Goal: Task Accomplishment & Management: Manage account settings

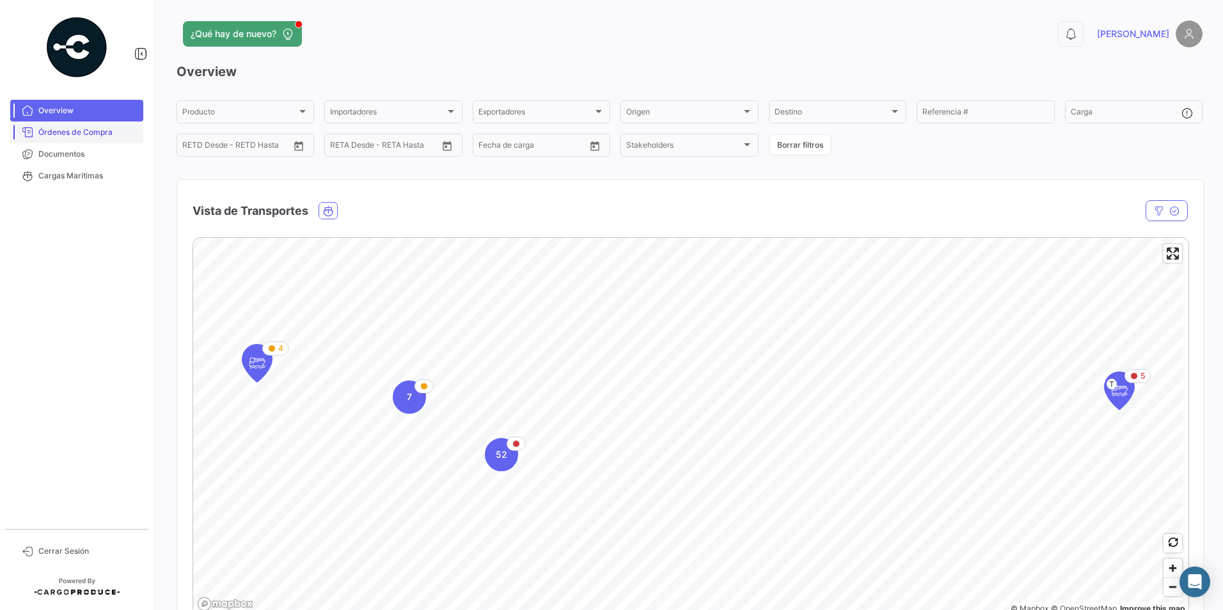
click at [124, 142] on link "Órdenes de Compra" at bounding box center [76, 133] width 133 height 22
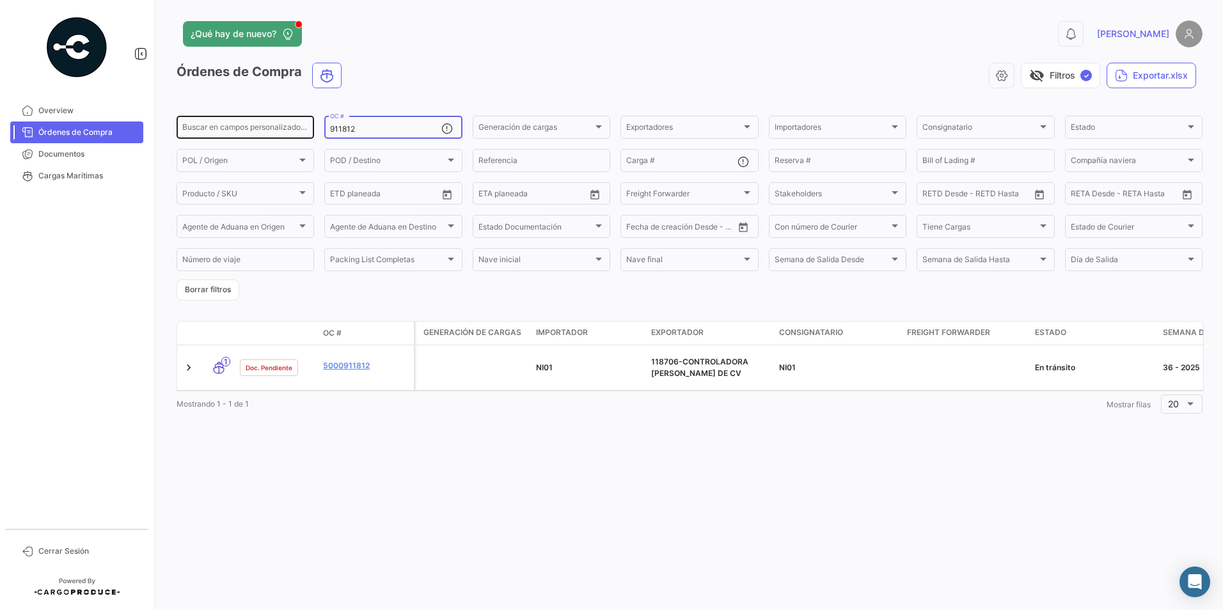
drag, startPoint x: 376, startPoint y: 131, endPoint x: 304, endPoint y: 138, distance: 72.6
click at [0, 0] on div "Buscar en [PERSON_NAME] personalizados... 911812 OC # Generación [PERSON_NAME] …" at bounding box center [0, 0] width 0 height 0
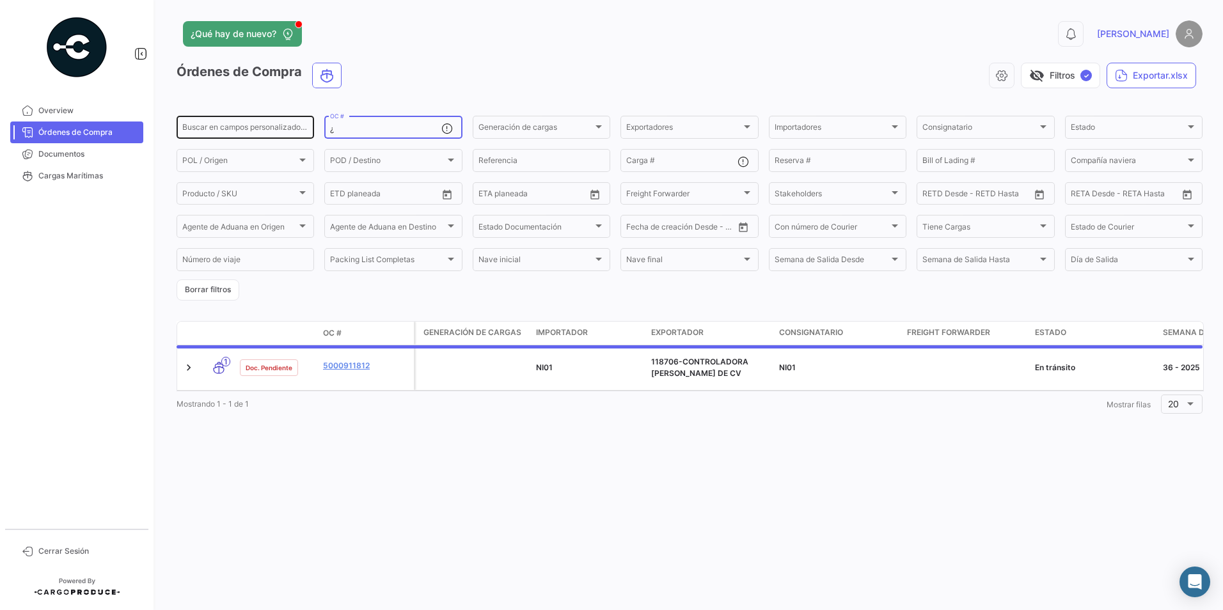
paste input "911774"
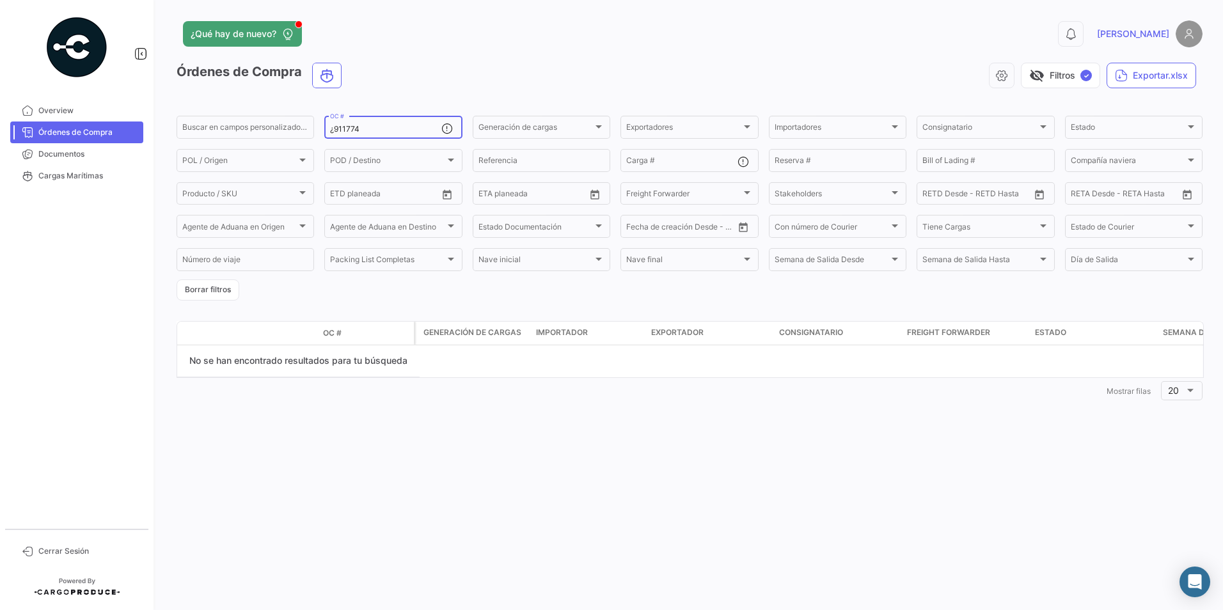
click at [334, 132] on input "¿911774" at bounding box center [385, 129] width 111 height 9
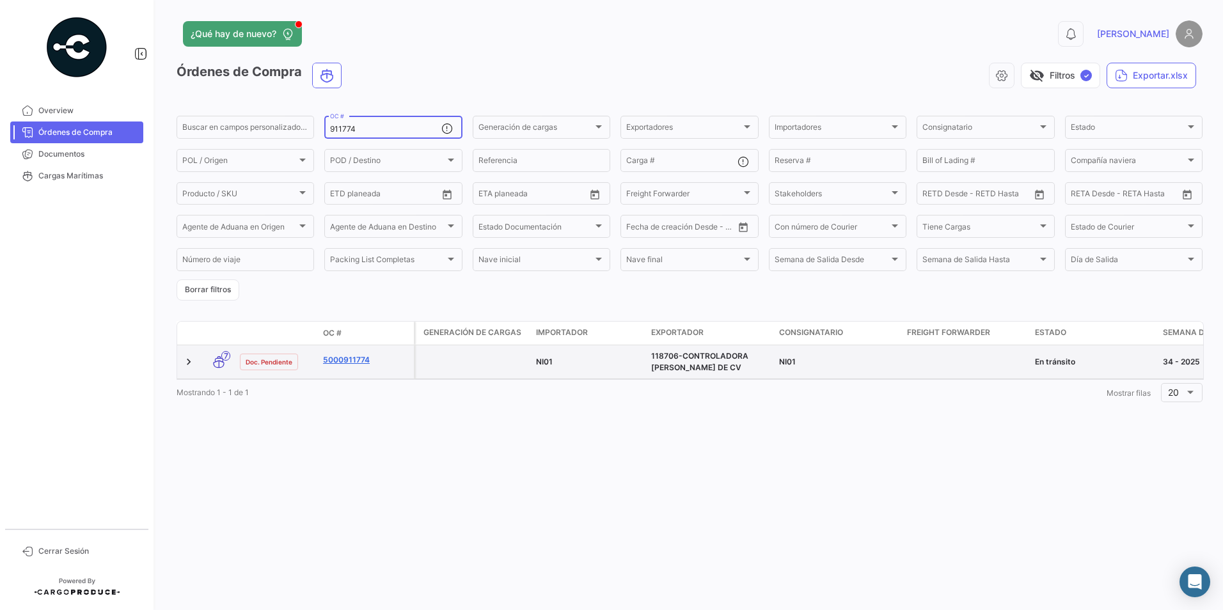
type input "911774"
click at [358, 360] on link "5000911774" at bounding box center [366, 360] width 86 height 12
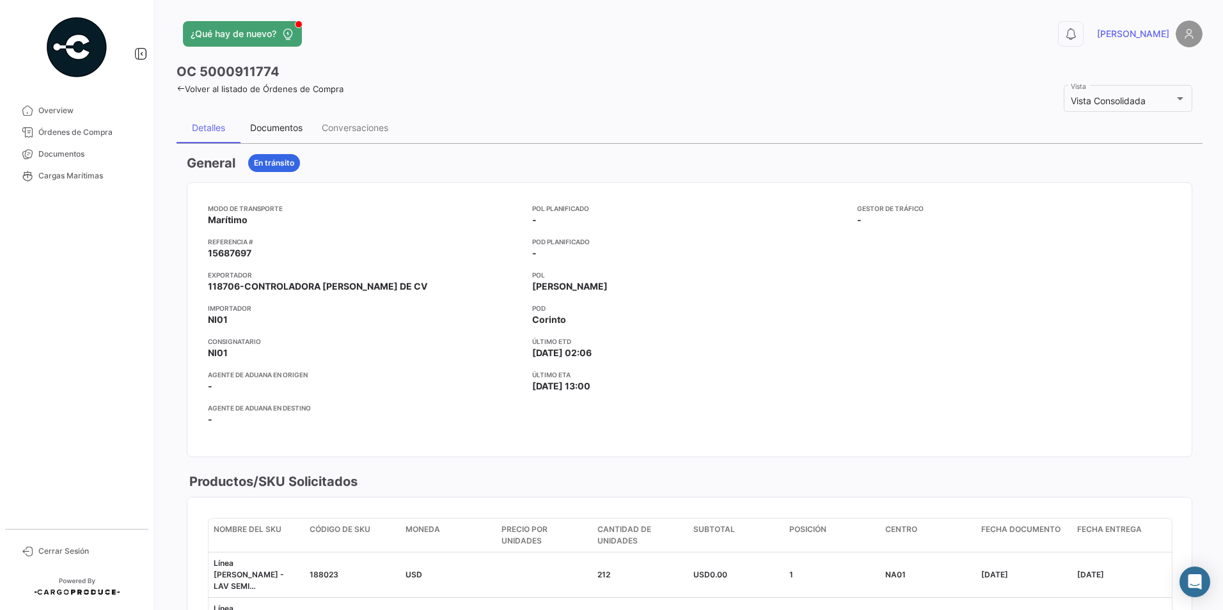
click at [268, 134] on div "Documentos" at bounding box center [276, 128] width 72 height 31
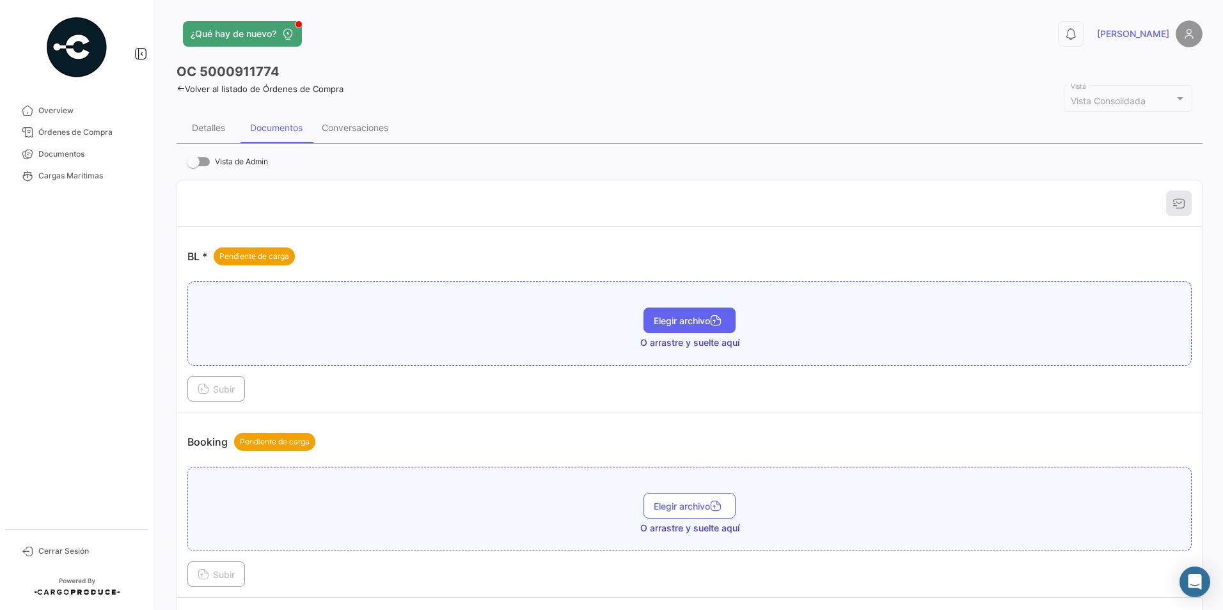
click at [678, 320] on span "Elegir archivo" at bounding box center [690, 320] width 72 height 11
click at [233, 393] on span "Subir" at bounding box center [216, 389] width 37 height 11
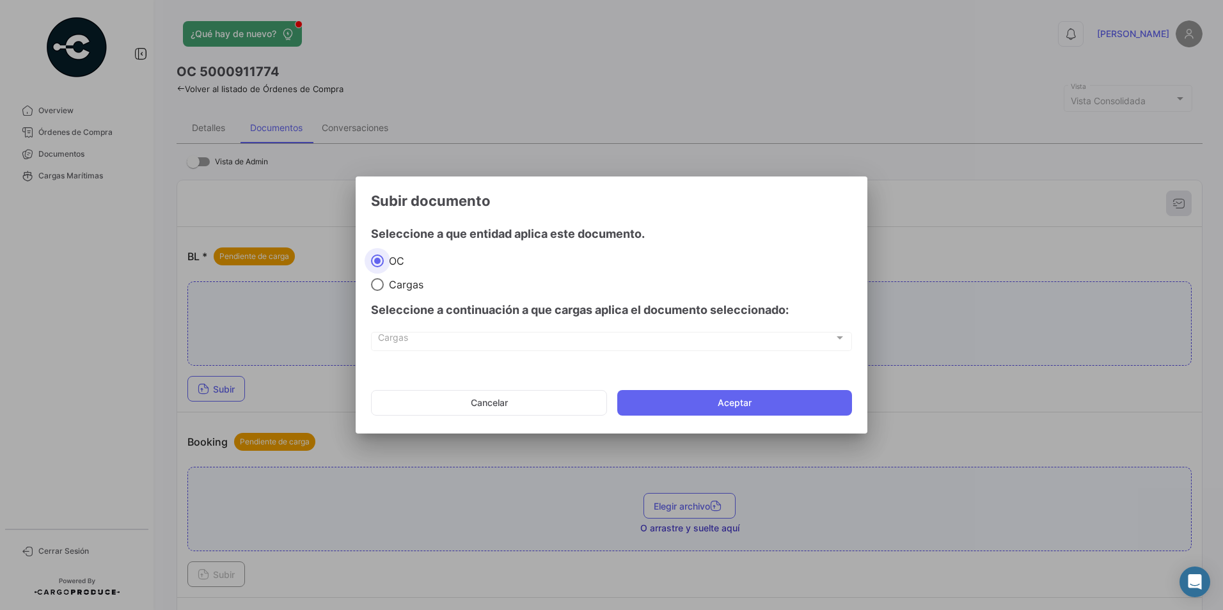
click at [384, 291] on div "Seleccione a continuación a que cargas aplica el documento seleccionado:" at bounding box center [611, 310] width 481 height 38
click at [382, 285] on span at bounding box center [377, 284] width 13 height 13
click at [382, 285] on input "Cargas" at bounding box center [377, 284] width 13 height 13
radio input "true"
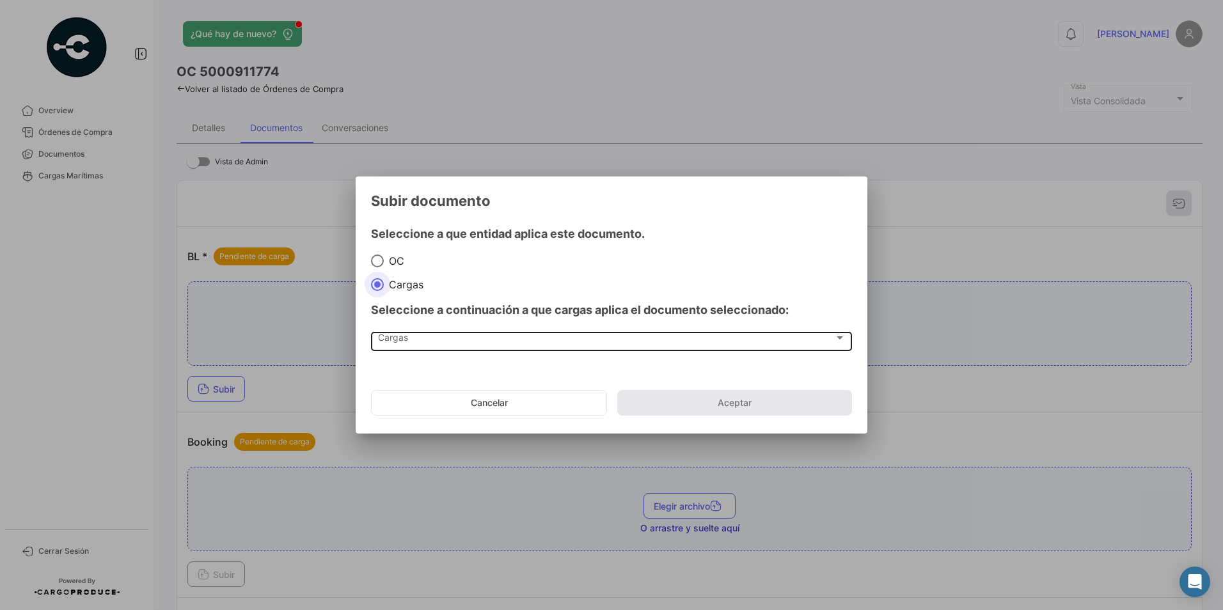
click at [419, 340] on div "Cargas" at bounding box center [606, 340] width 456 height 11
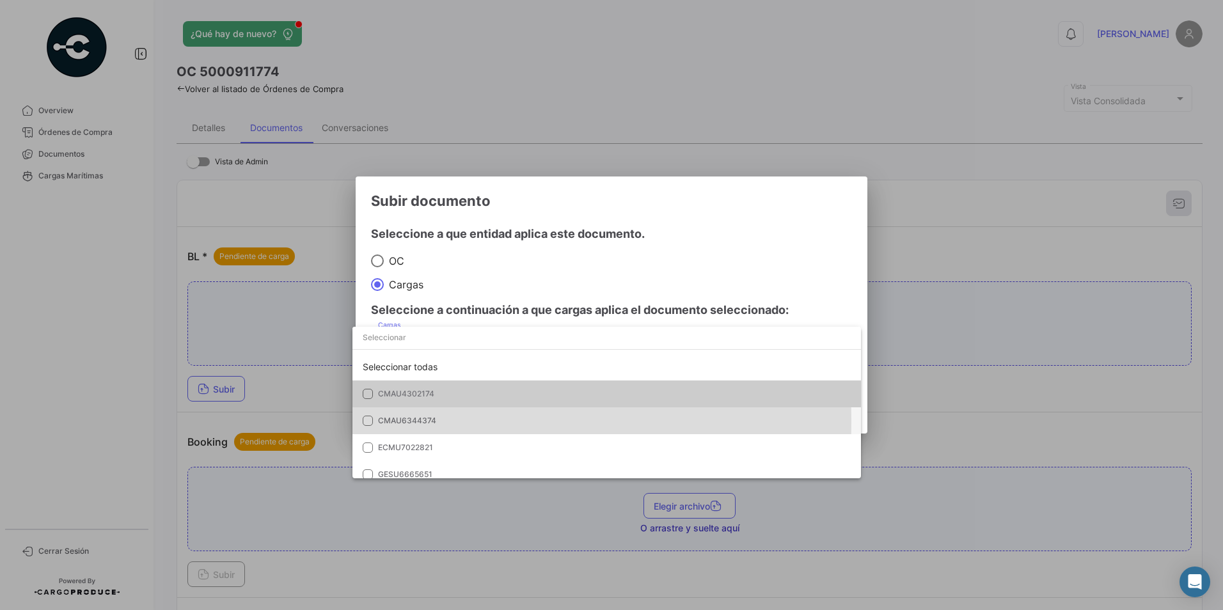
click at [377, 421] on mat-option "CMAU6344374" at bounding box center [606, 420] width 508 height 27
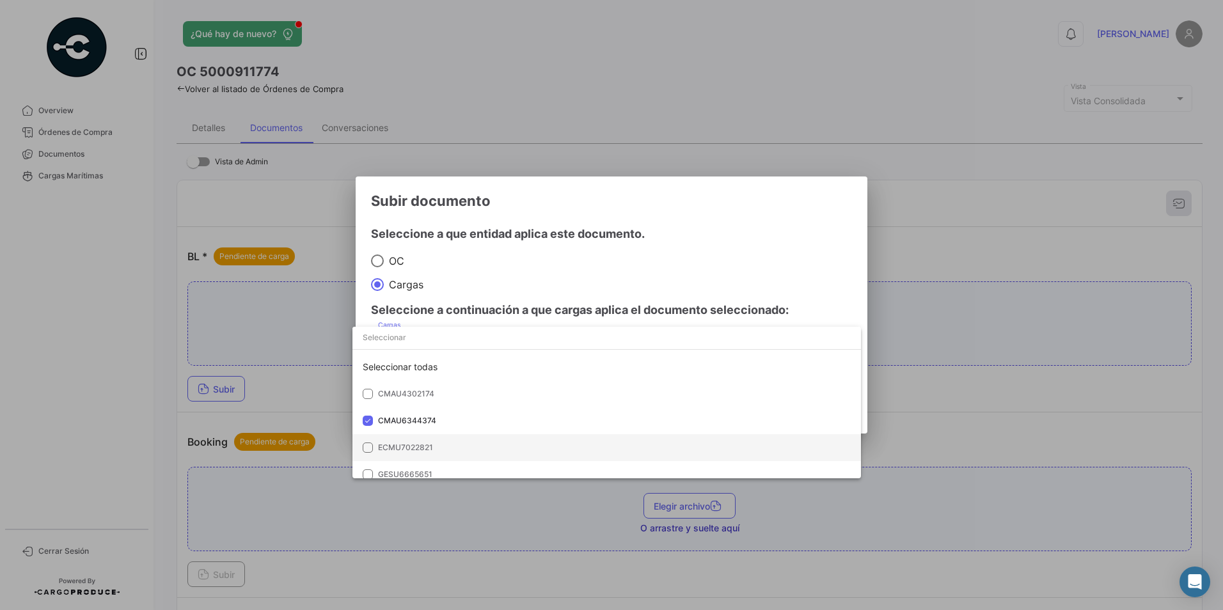
click at [380, 451] on span "ECMU7022821" at bounding box center [405, 448] width 55 height 10
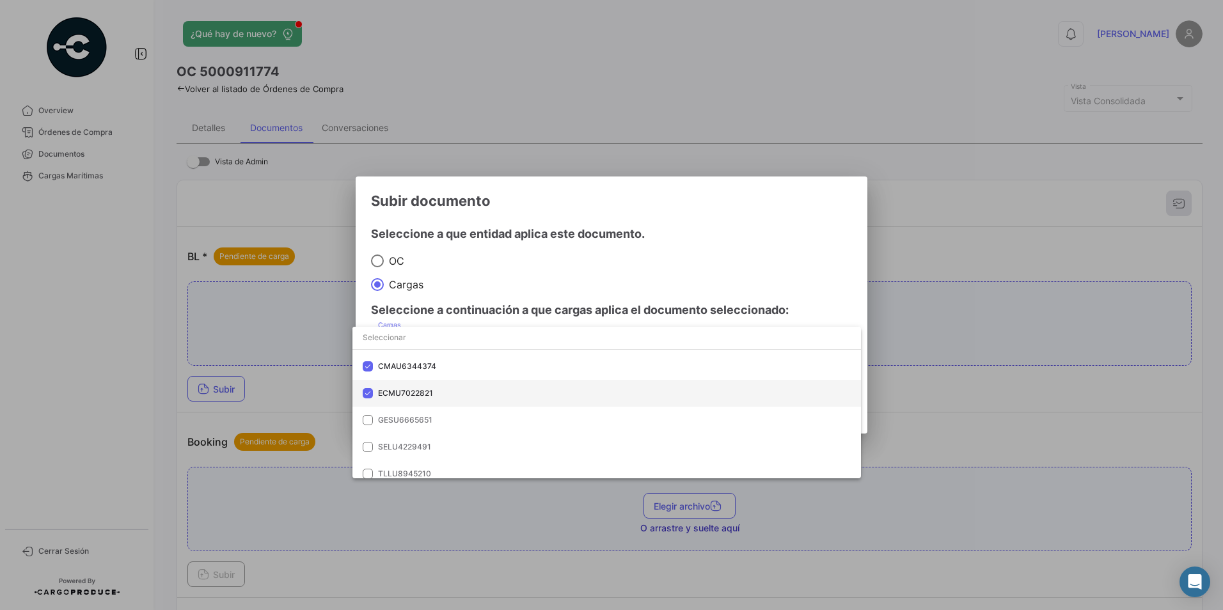
scroll to position [55, 0]
click at [430, 422] on span "GESU6665651" at bounding box center [405, 419] width 54 height 10
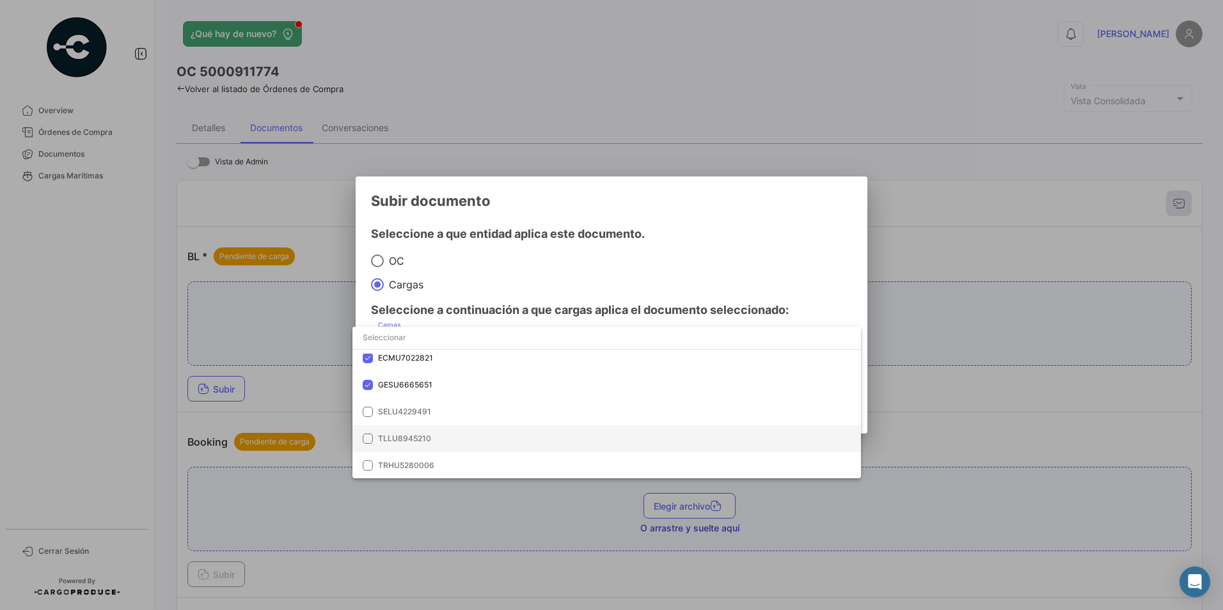
click at [409, 441] on span "TLLU8945210" at bounding box center [404, 439] width 53 height 10
click at [536, 276] on div at bounding box center [611, 305] width 1223 height 610
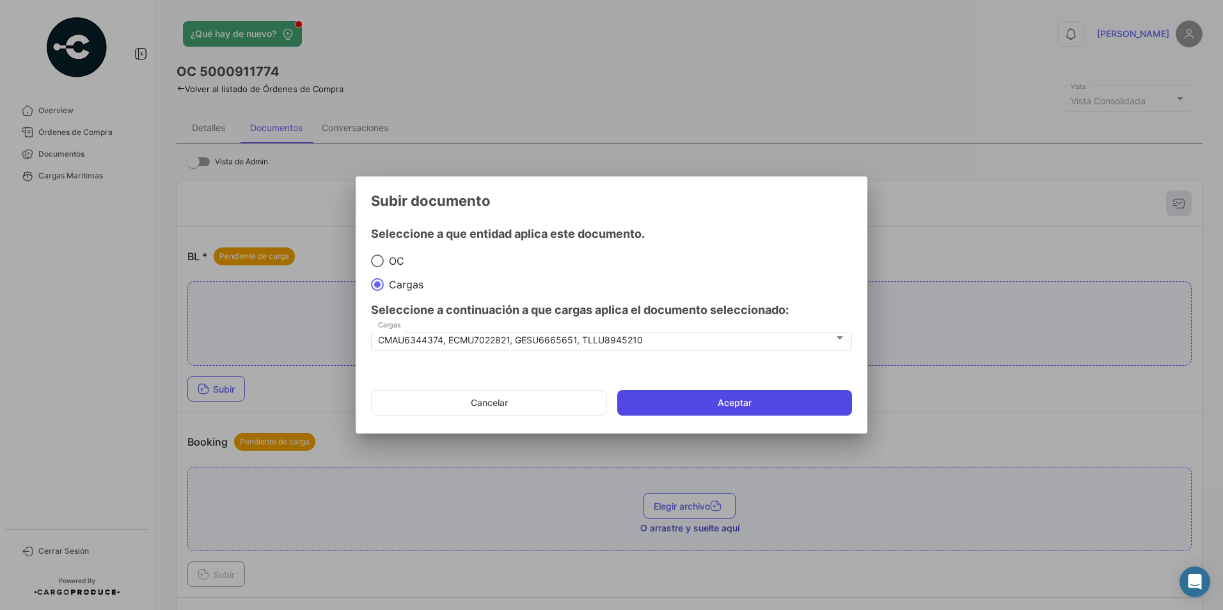
click at [696, 396] on button "Aceptar" at bounding box center [734, 403] width 235 height 26
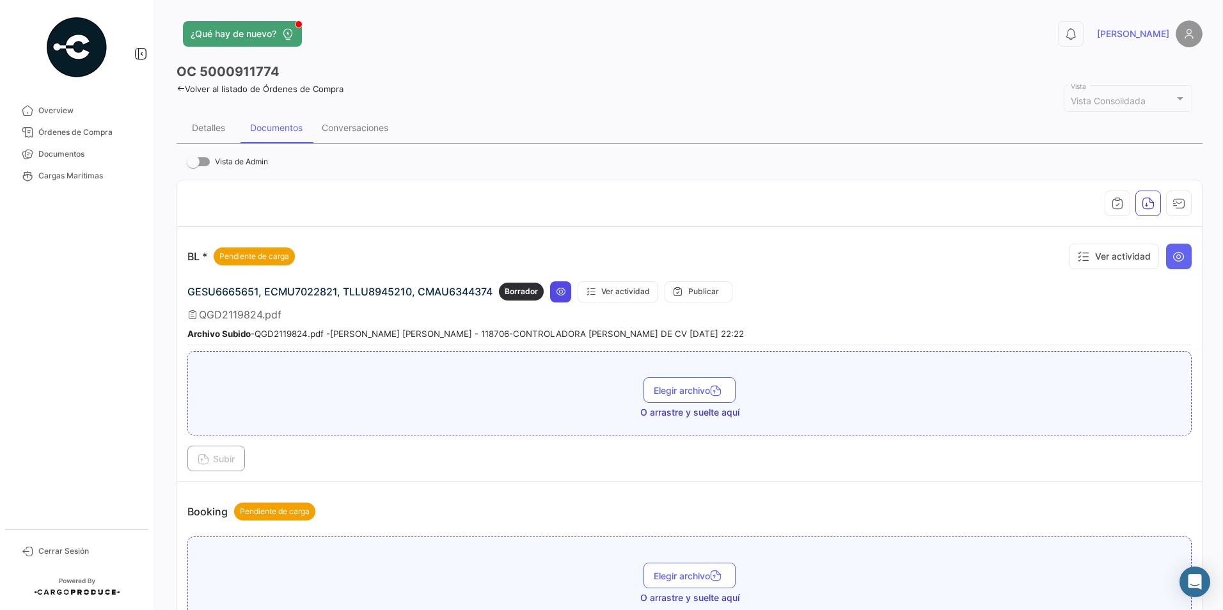
click at [566, 289] on button at bounding box center [560, 291] width 21 height 21
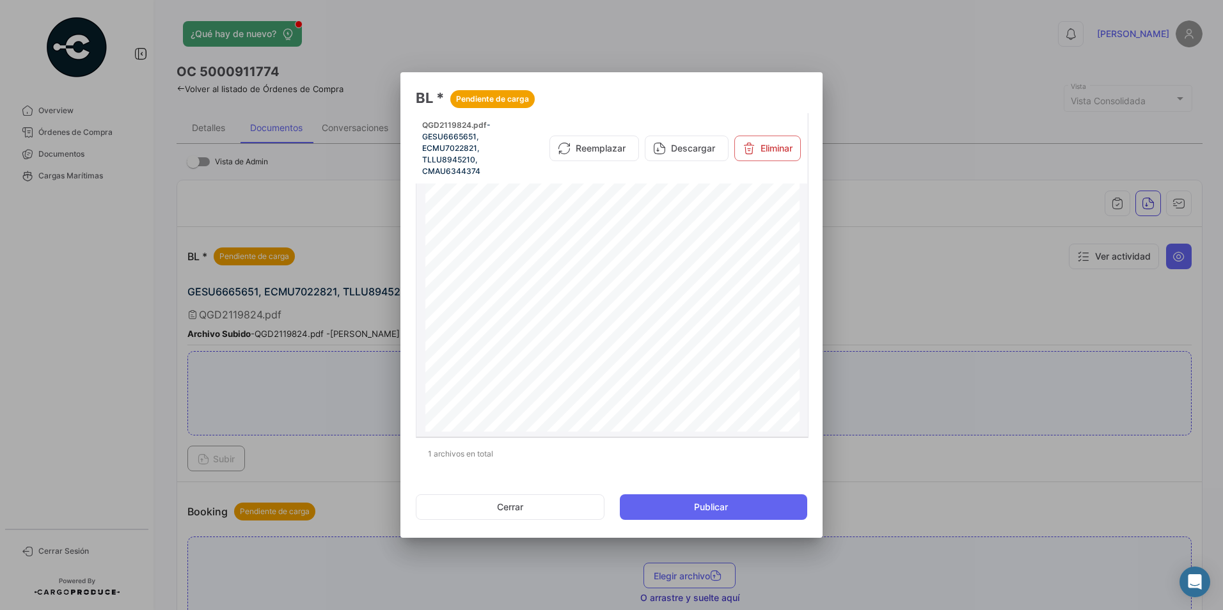
scroll to position [1048, 0]
drag, startPoint x: 537, startPoint y: 508, endPoint x: 546, endPoint y: 528, distance: 22.3
click at [546, 528] on mat-dialog-actions "Cerrar Publicar" at bounding box center [611, 506] width 391 height 43
click at [528, 502] on button "Cerrar" at bounding box center [510, 507] width 189 height 26
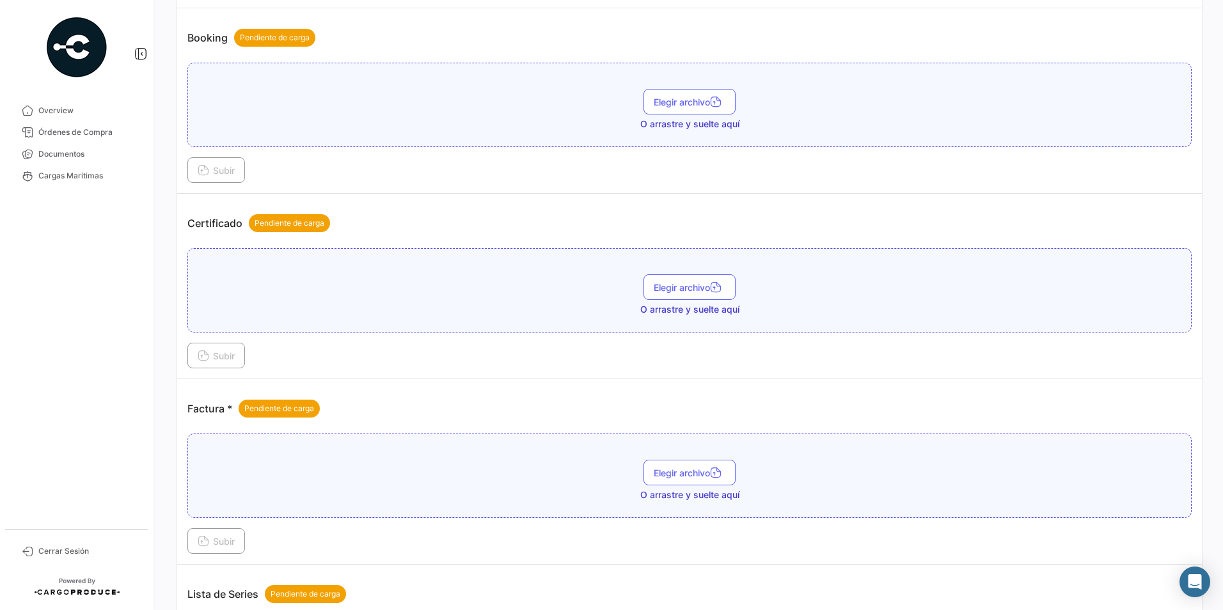
scroll to position [477, 0]
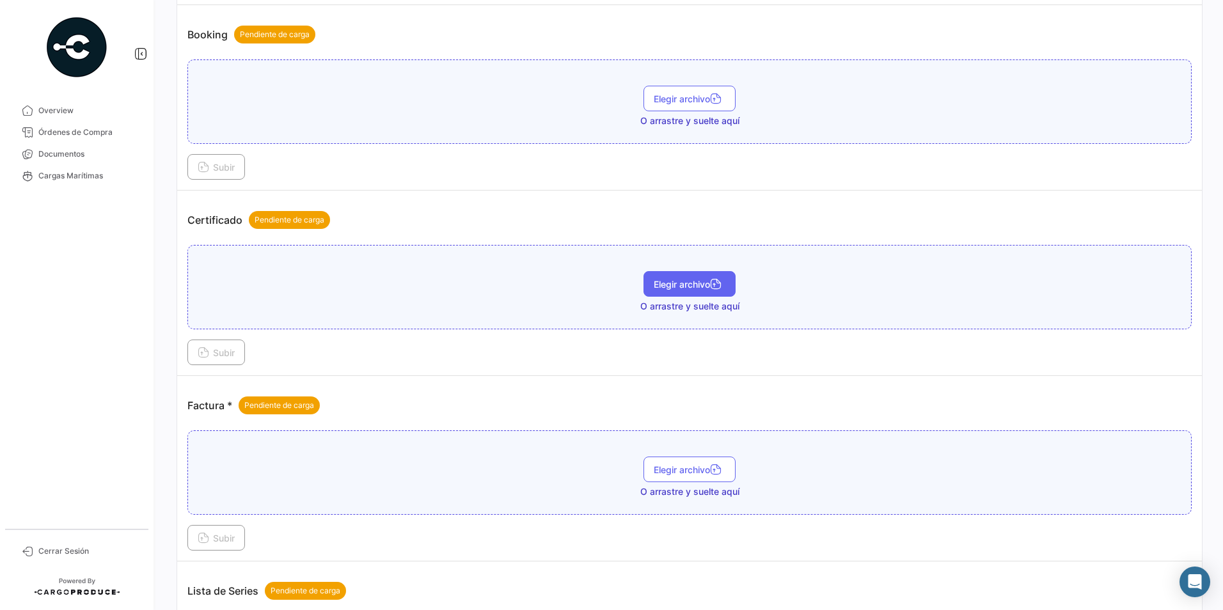
click at [643, 283] on button "Elegir archivo" at bounding box center [689, 284] width 92 height 26
click at [231, 356] on span "Subir" at bounding box center [216, 352] width 37 height 11
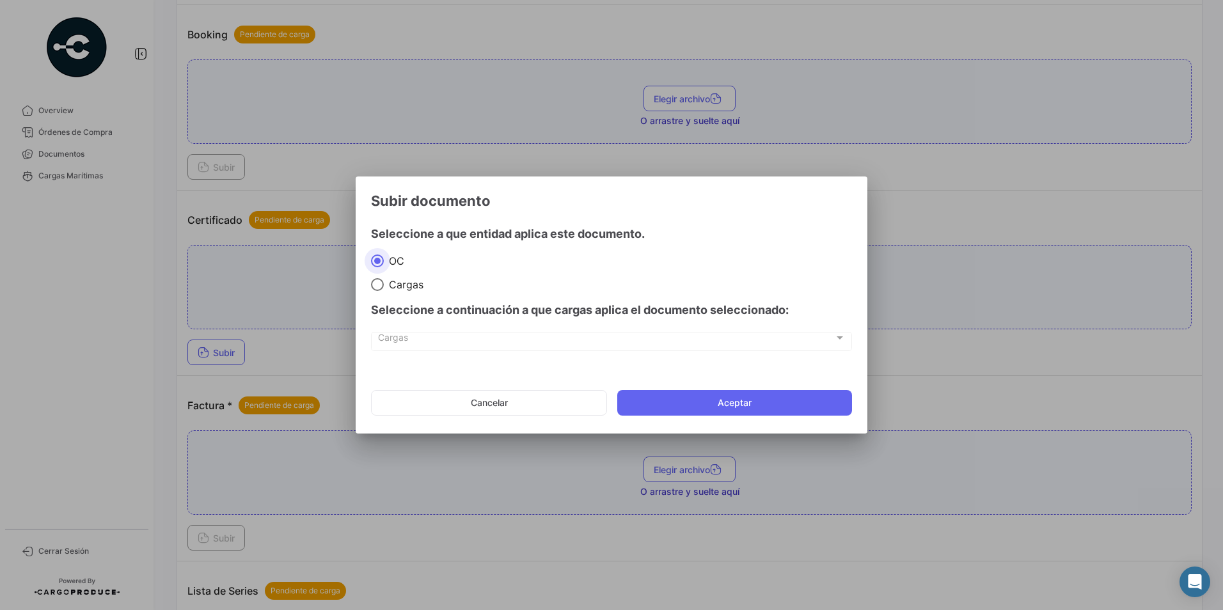
click at [390, 275] on mat-radio-group "OC Cargas" at bounding box center [611, 272] width 481 height 38
click at [389, 286] on span "Cargas" at bounding box center [404, 284] width 40 height 13
click at [384, 286] on input "Cargas" at bounding box center [377, 284] width 13 height 13
radio input "true"
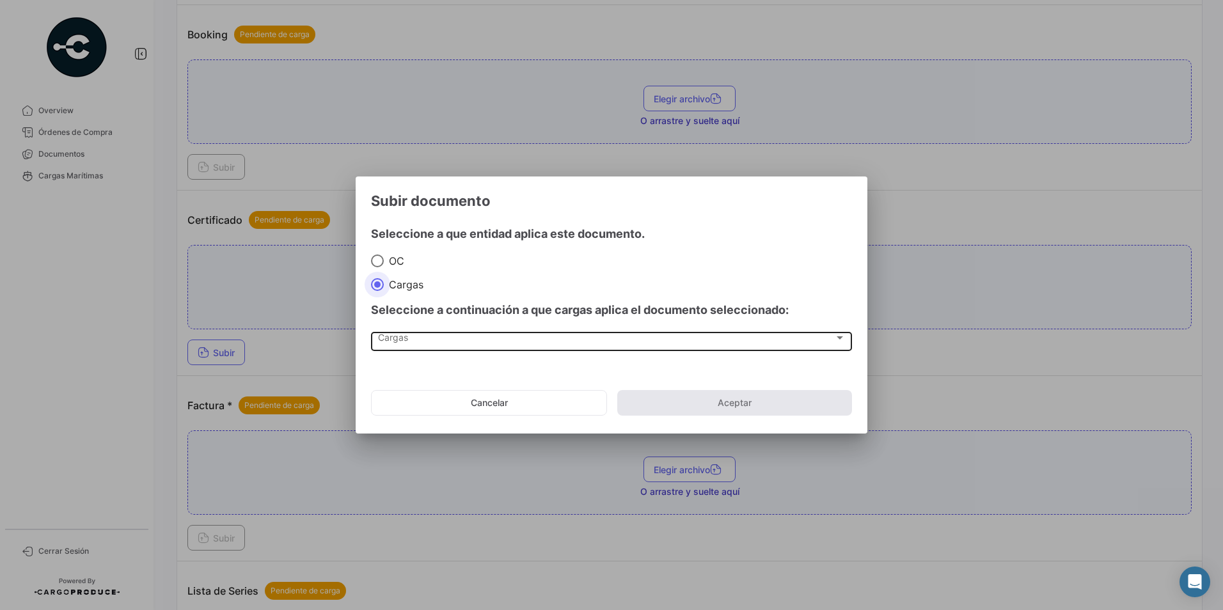
click at [513, 350] on div "Cargas Cargas" at bounding box center [611, 340] width 467 height 22
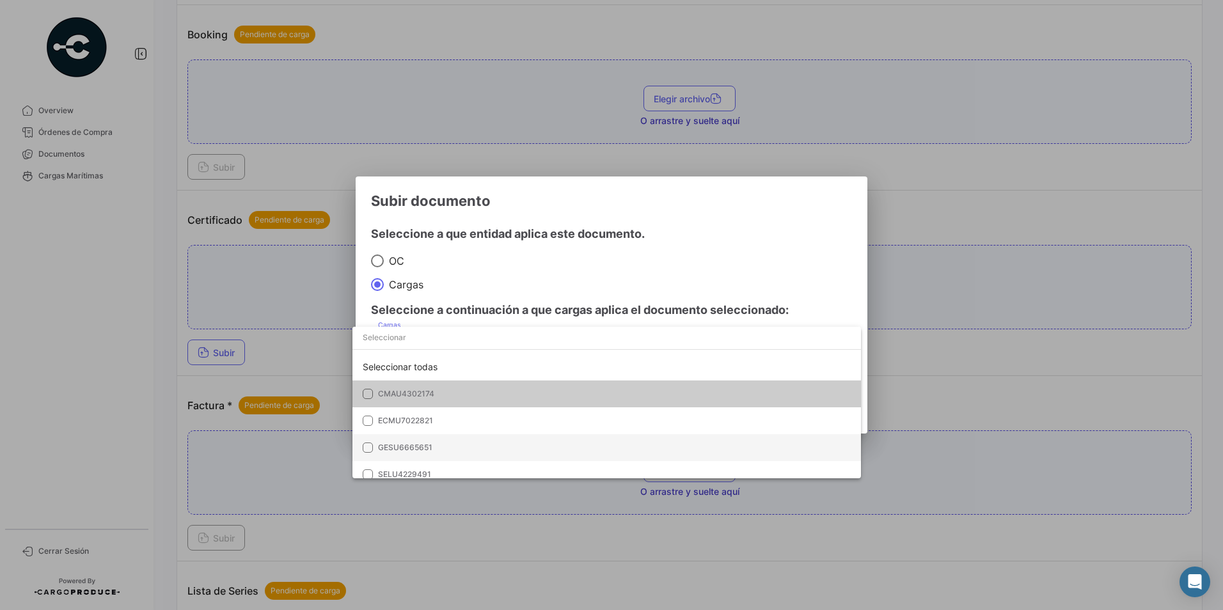
scroll to position [63, 0]
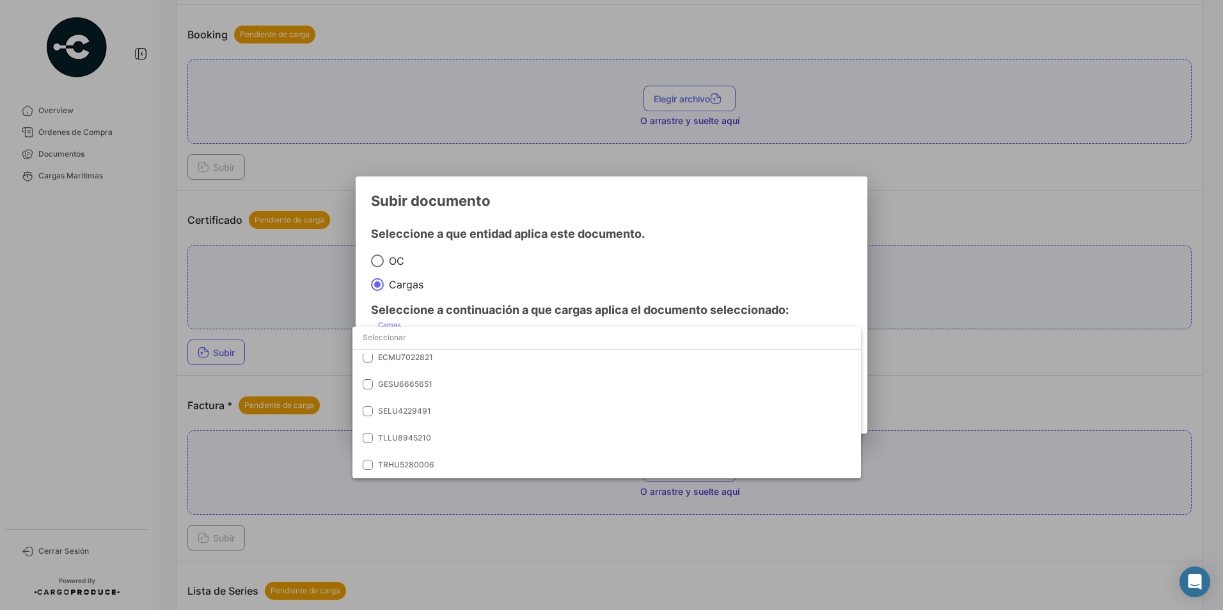
click at [324, 407] on div at bounding box center [611, 305] width 1223 height 610
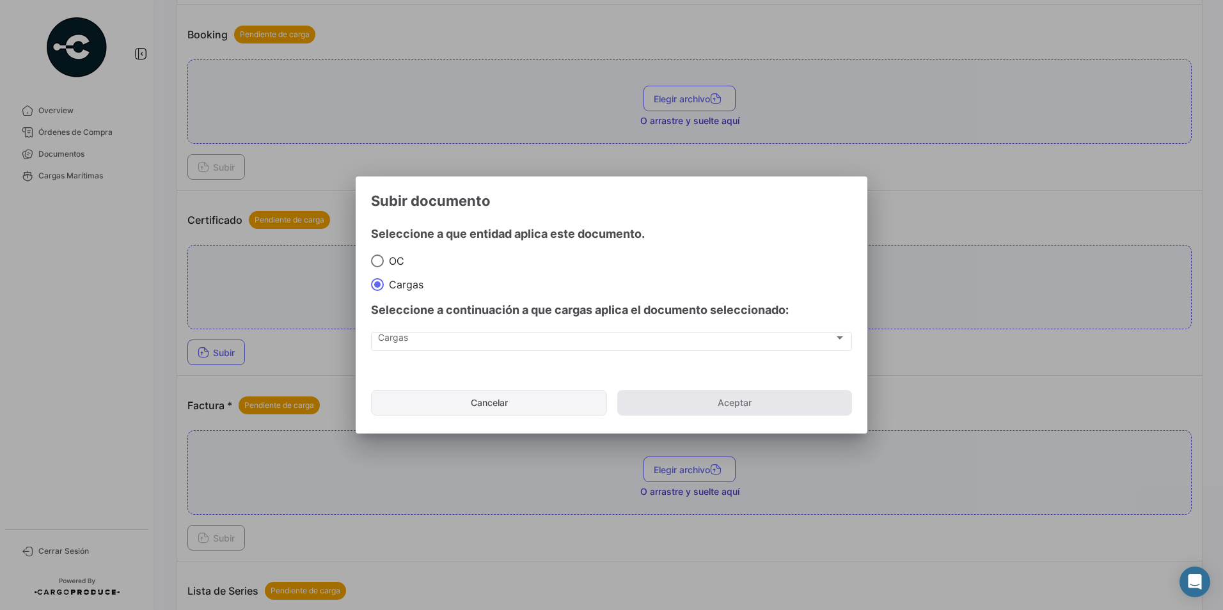
click at [533, 415] on button "Cancelar" at bounding box center [489, 403] width 236 height 26
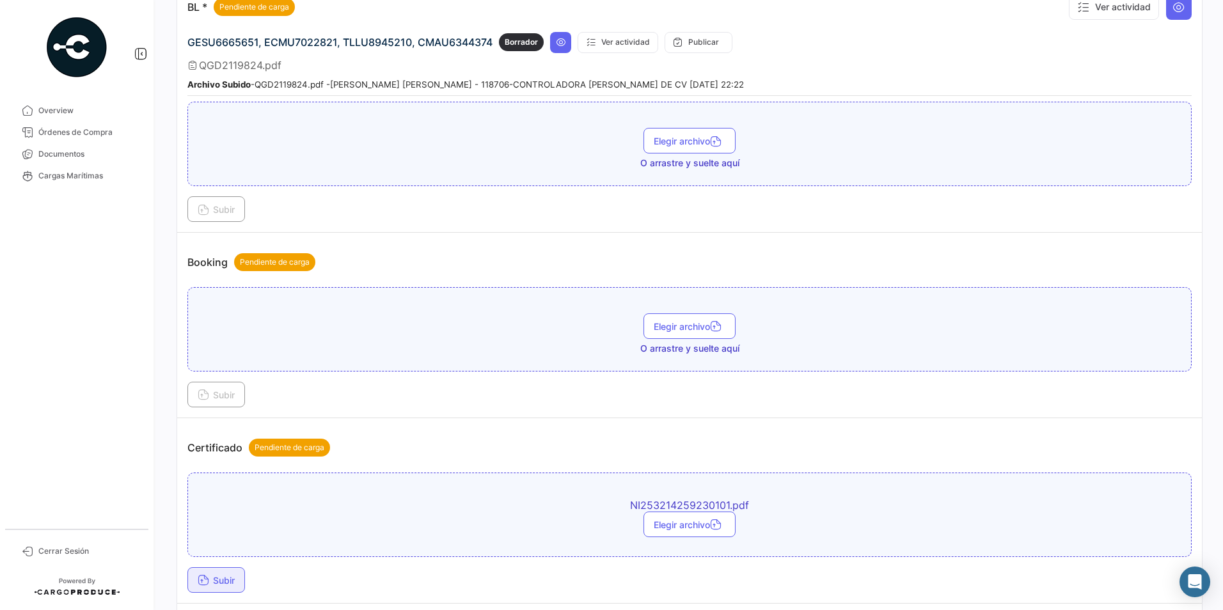
scroll to position [250, 0]
click at [668, 512] on mat-tooltip-component "NI253214259230101.pdf" at bounding box center [687, 529] width 134 height 36
click at [657, 526] on div "NI253214259230101.pdf" at bounding box center [687, 529] width 116 height 19
click at [242, 590] on button "Subir" at bounding box center [216, 580] width 58 height 26
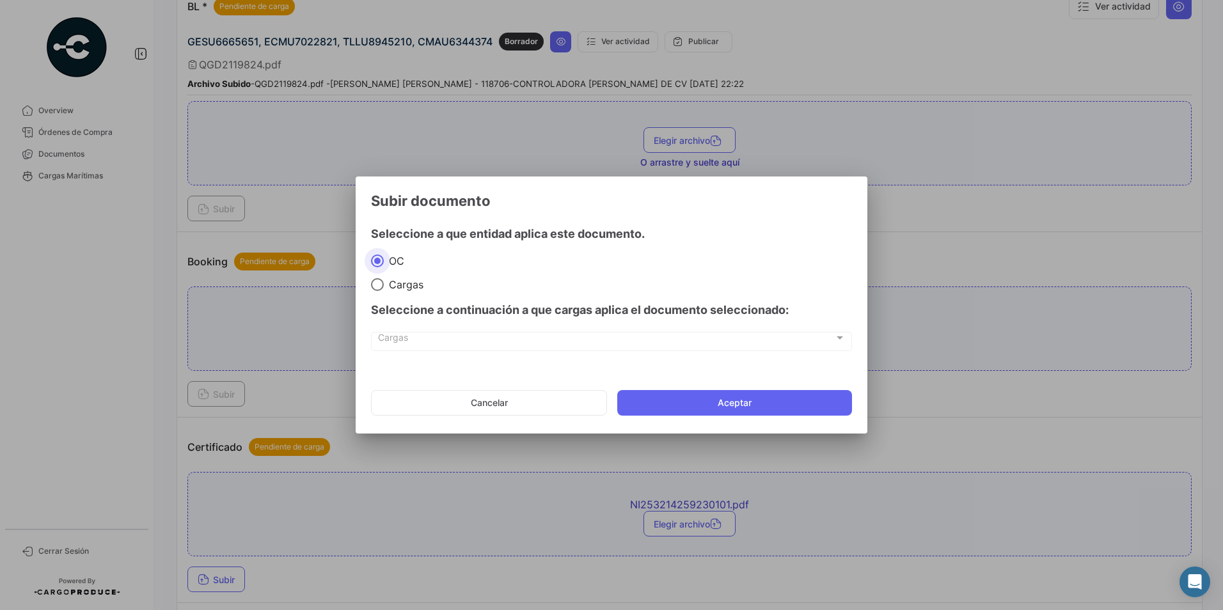
click at [372, 286] on span at bounding box center [377, 284] width 13 height 13
click at [372, 286] on input "Cargas" at bounding box center [377, 284] width 13 height 13
radio input "true"
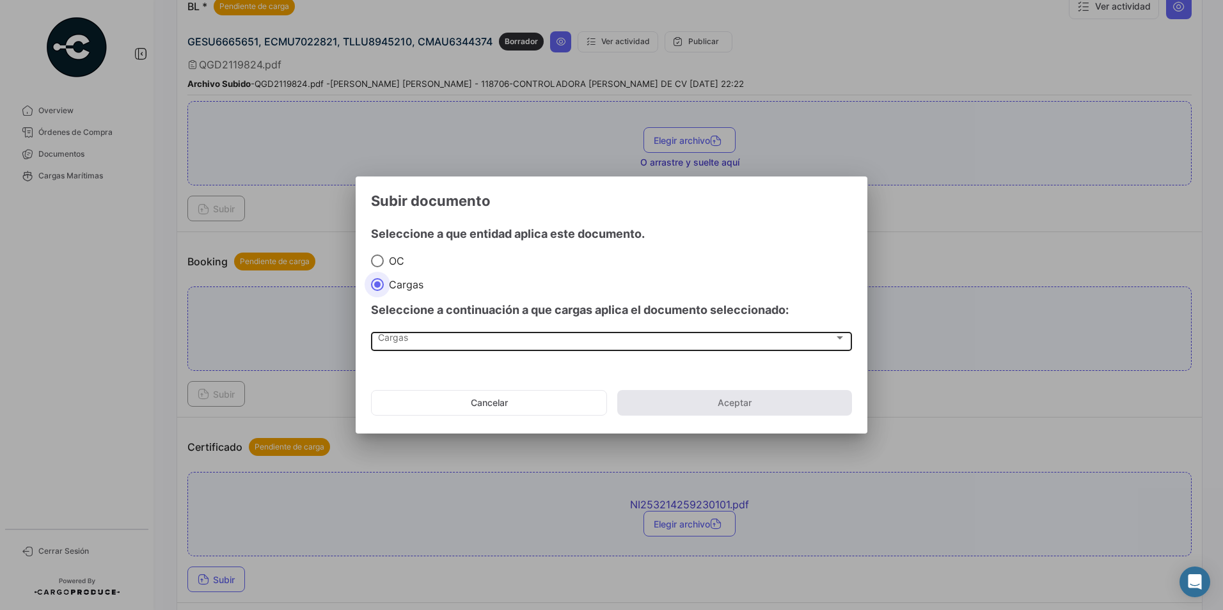
click at [405, 345] on span "Cargas" at bounding box center [606, 340] width 456 height 11
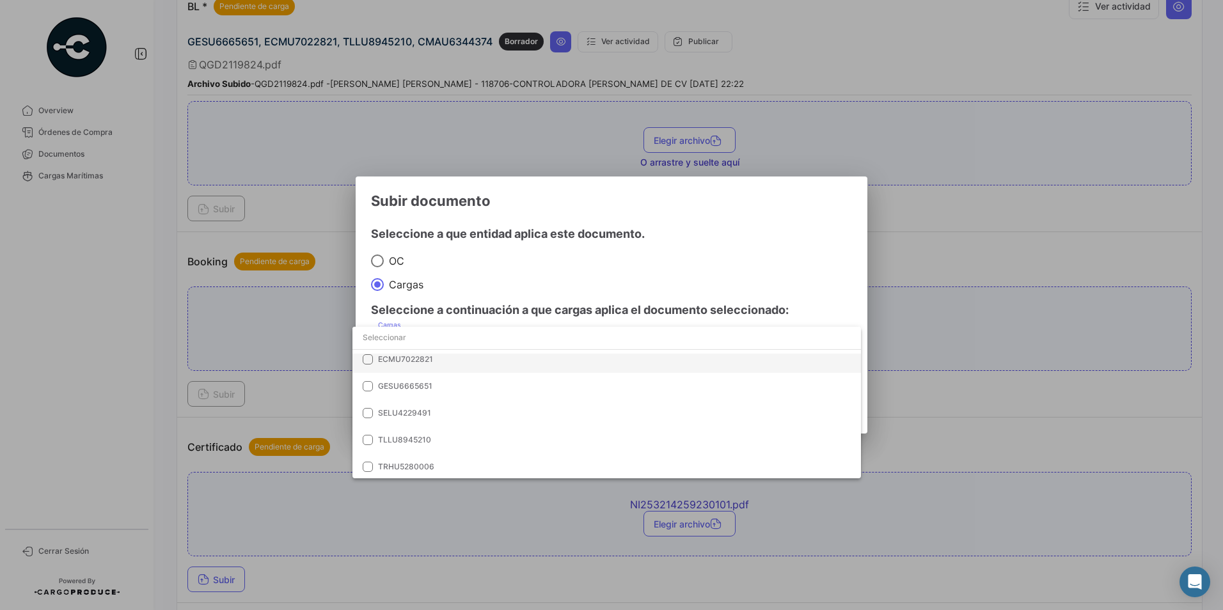
scroll to position [63, 0]
click at [396, 535] on div at bounding box center [611, 305] width 1223 height 610
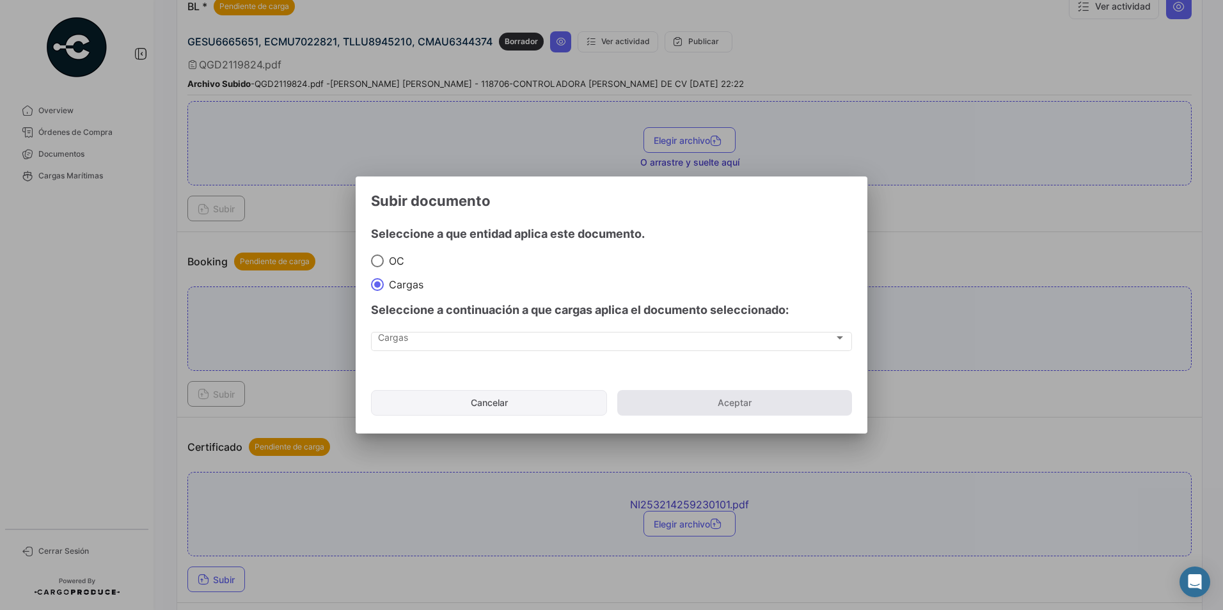
click at [475, 396] on button "Cancelar" at bounding box center [489, 403] width 236 height 26
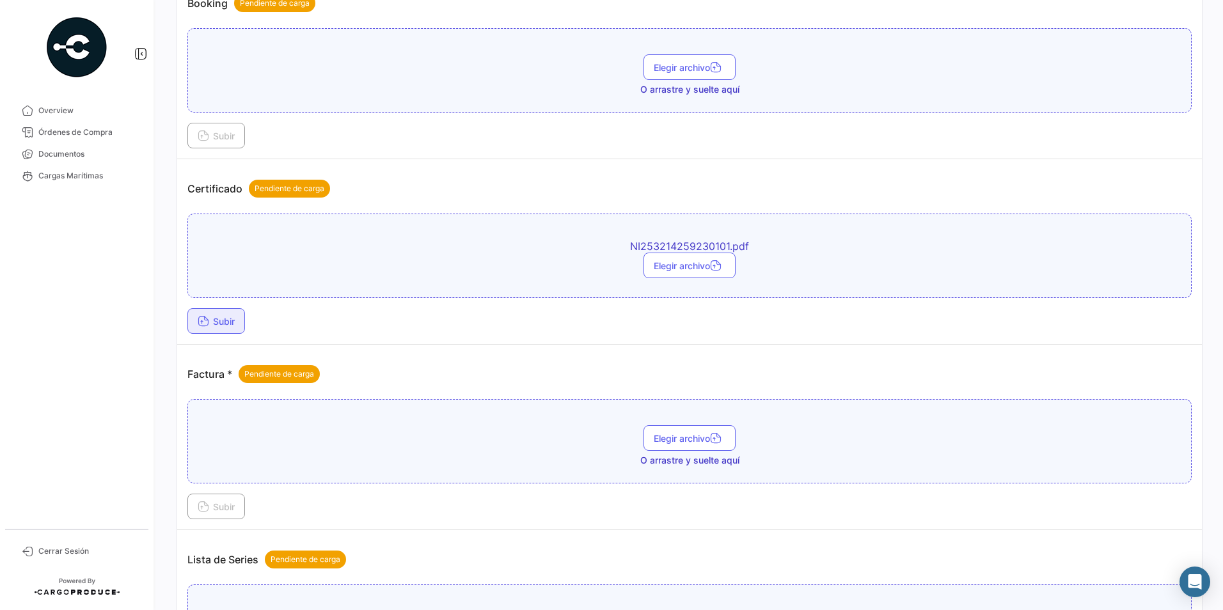
scroll to position [511, 0]
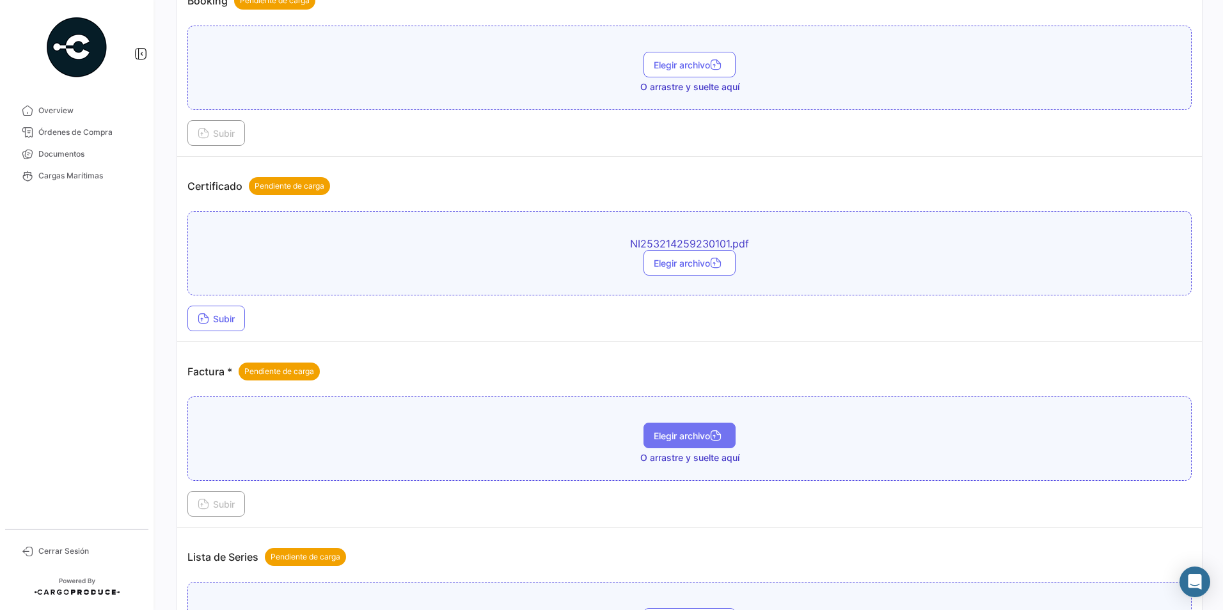
click at [654, 438] on span "Elegir archivo" at bounding box center [690, 435] width 72 height 11
click at [667, 421] on div "Elegir archivo O arrastre y suelte aquí" at bounding box center [689, 438] width 1004 height 84
click at [669, 432] on span "Elegir archivo" at bounding box center [690, 435] width 72 height 11
click at [224, 511] on button "Subir" at bounding box center [216, 504] width 58 height 26
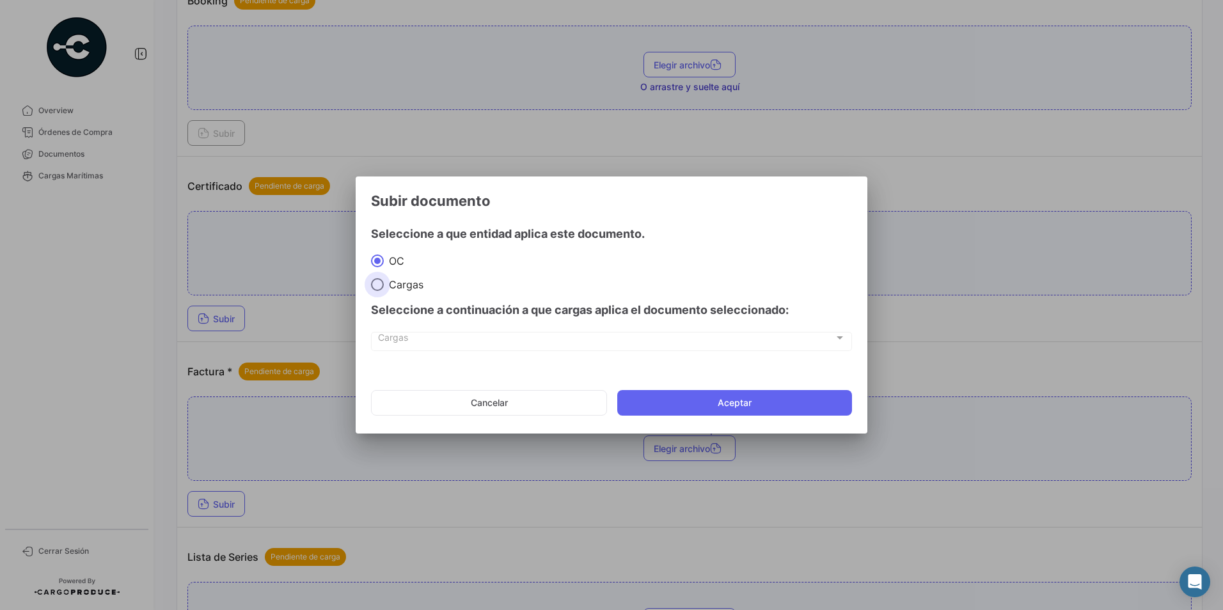
click at [378, 291] on span at bounding box center [377, 284] width 13 height 13
click at [378, 291] on input "Cargas" at bounding box center [377, 284] width 13 height 13
radio input "true"
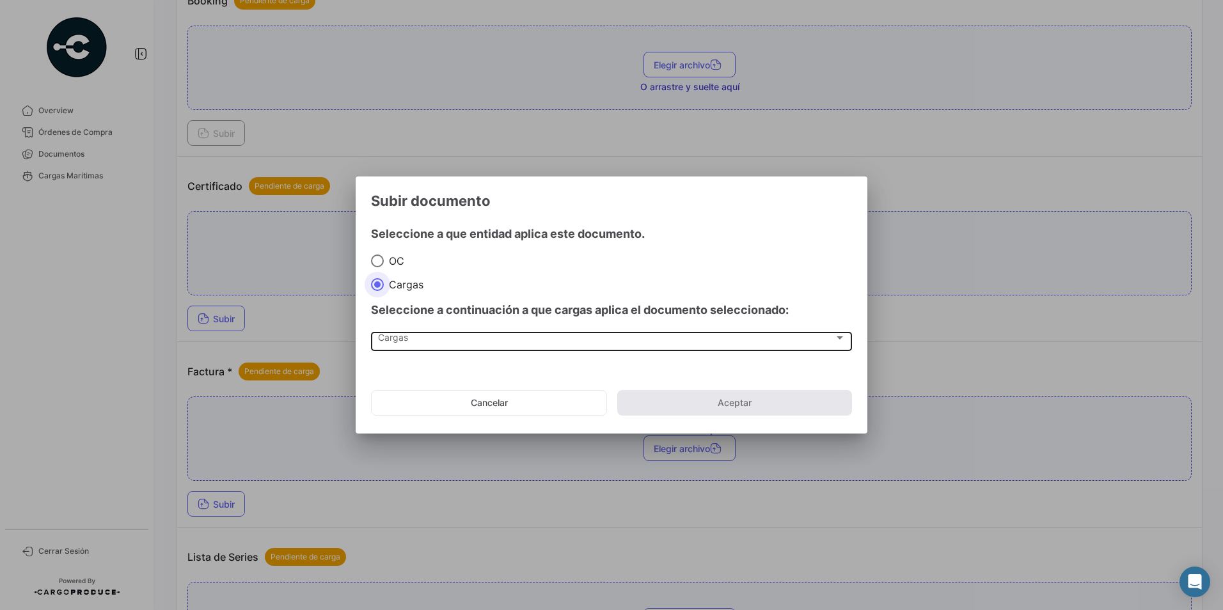
click at [407, 338] on span "Cargas" at bounding box center [606, 340] width 456 height 11
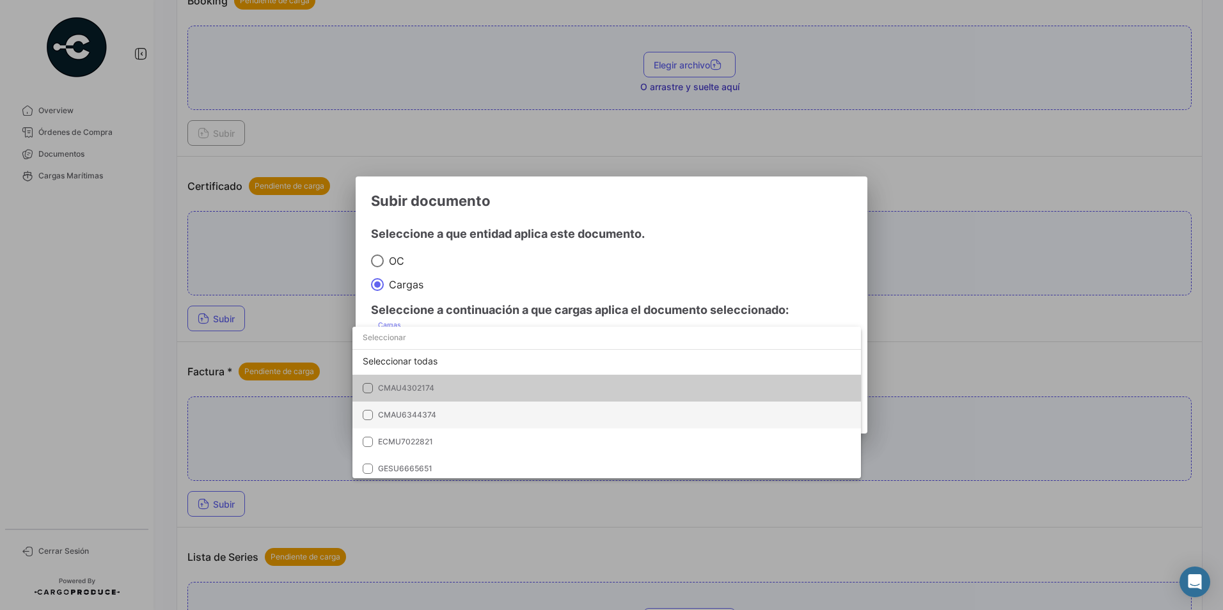
scroll to position [6, 0]
click at [350, 506] on div at bounding box center [611, 305] width 1223 height 610
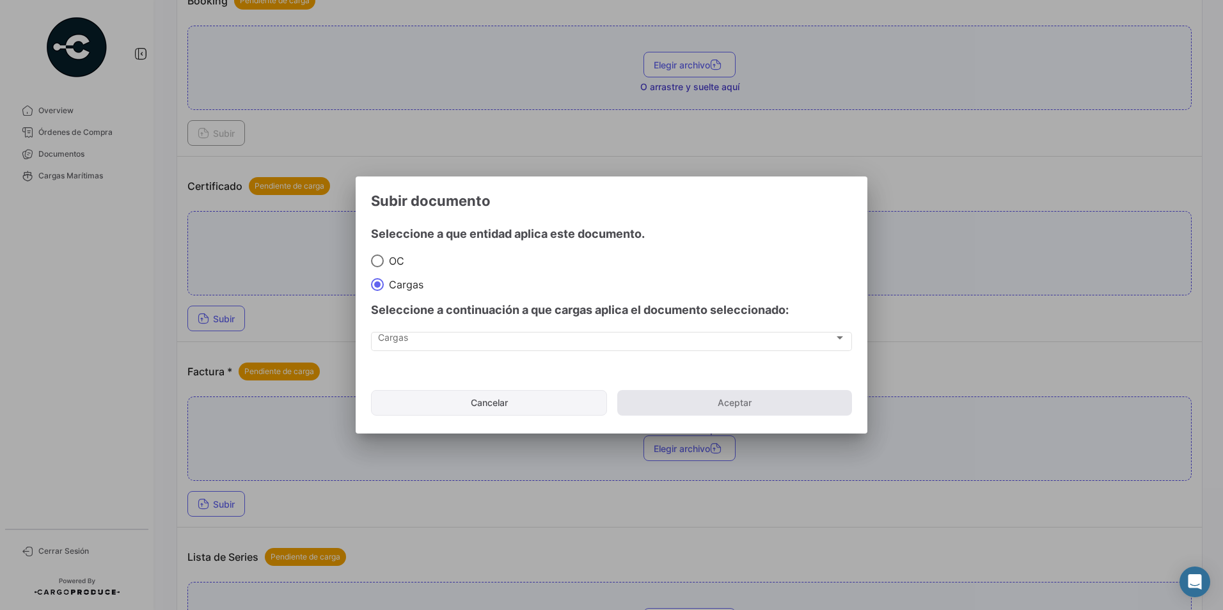
click at [540, 408] on button "Cancelar" at bounding box center [489, 403] width 236 height 26
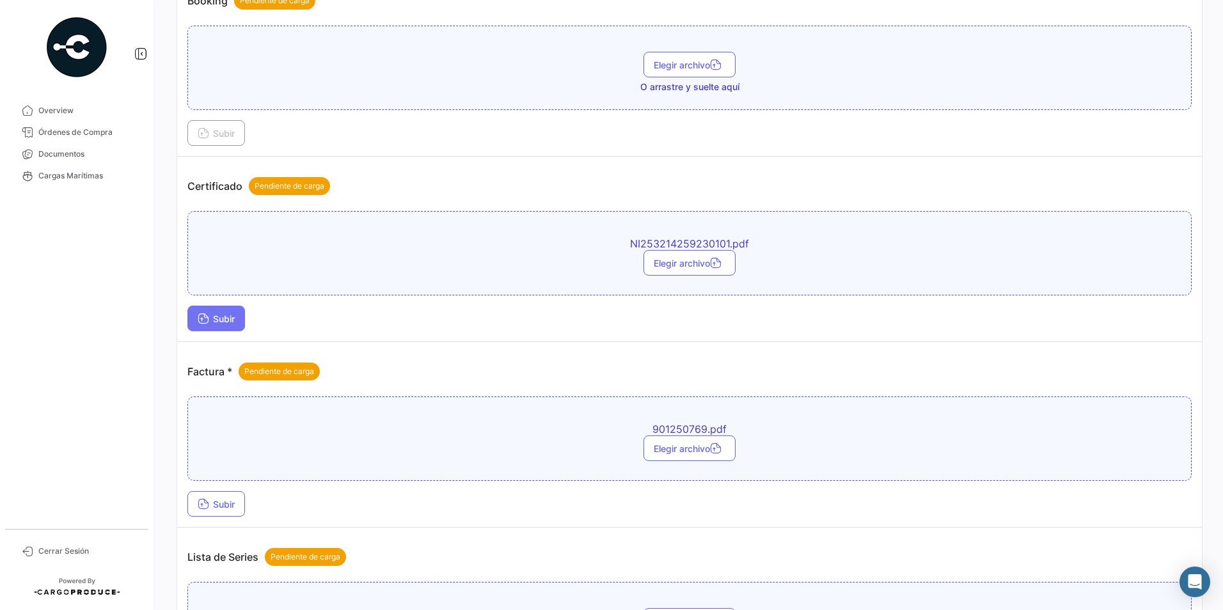
click at [233, 322] on span "Subir" at bounding box center [216, 318] width 37 height 11
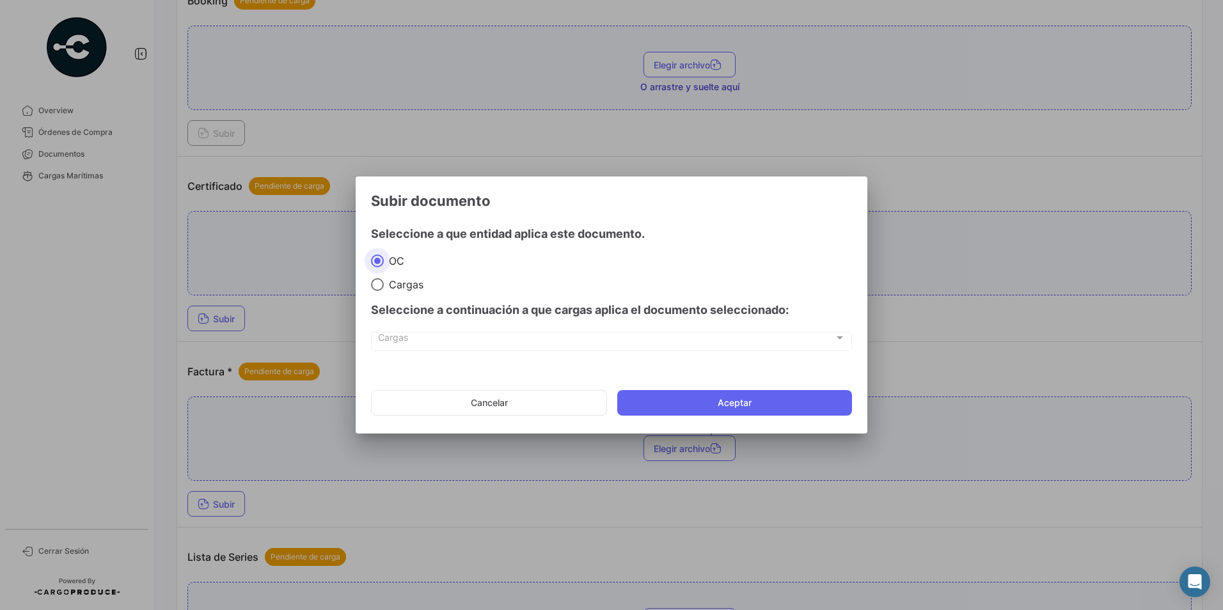
click at [391, 283] on span "Cargas" at bounding box center [404, 284] width 40 height 13
click at [384, 283] on input "Cargas" at bounding box center [377, 284] width 13 height 13
radio input "true"
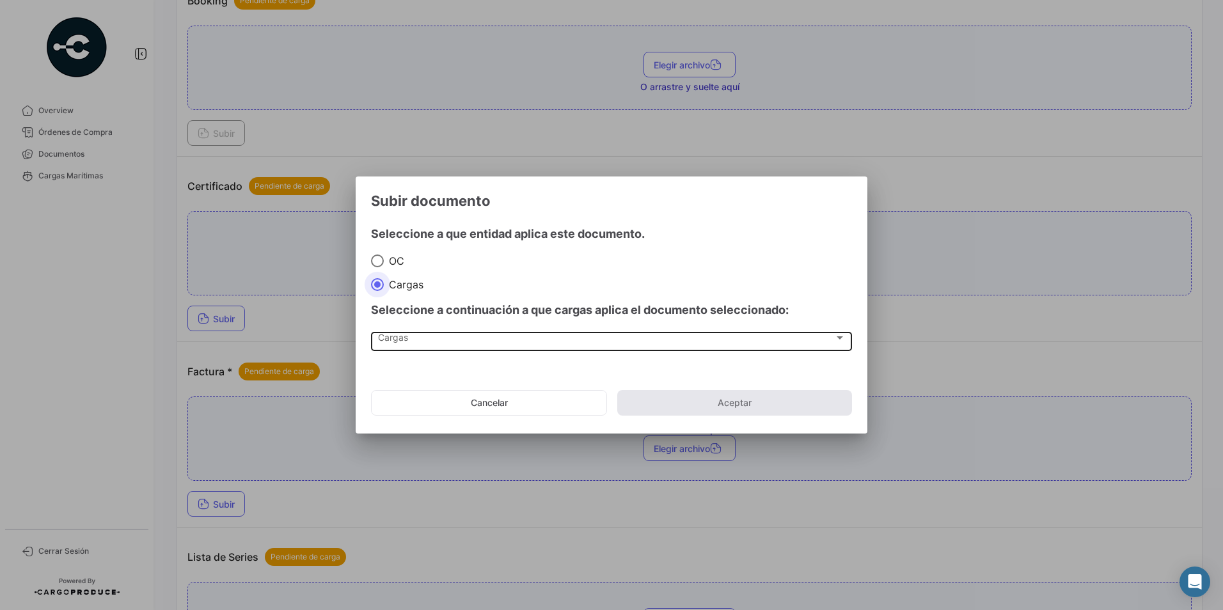
click at [405, 343] on span "Cargas" at bounding box center [606, 340] width 456 height 11
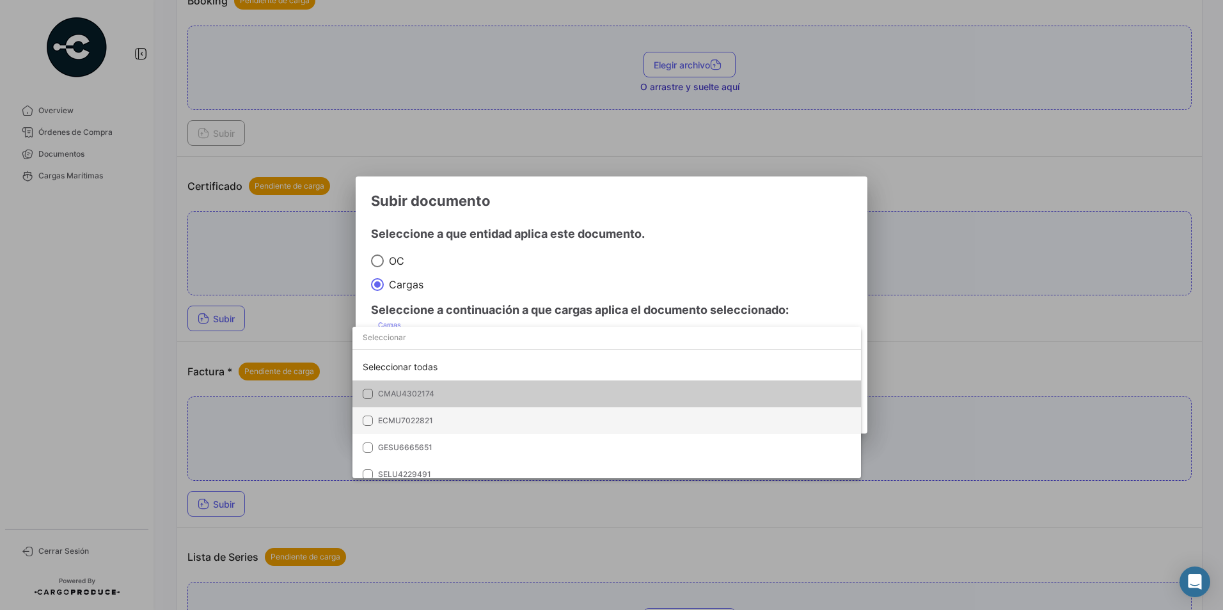
click at [450, 423] on span "ECMU7022821" at bounding box center [467, 421] width 179 height 12
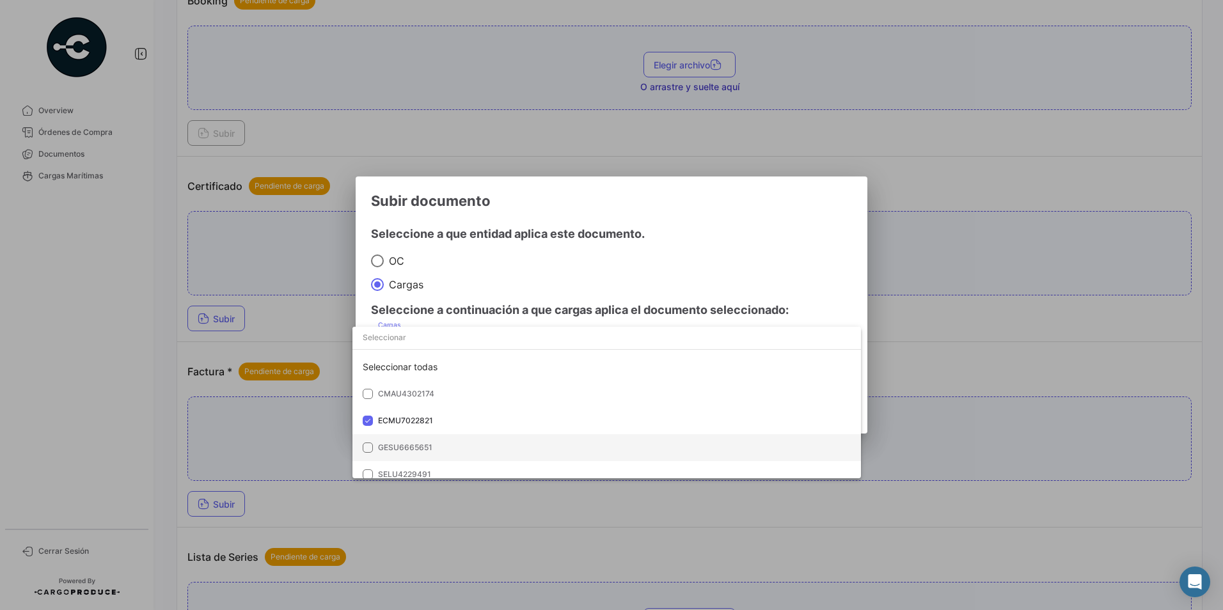
click at [442, 448] on span "GESU6665651" at bounding box center [467, 448] width 179 height 12
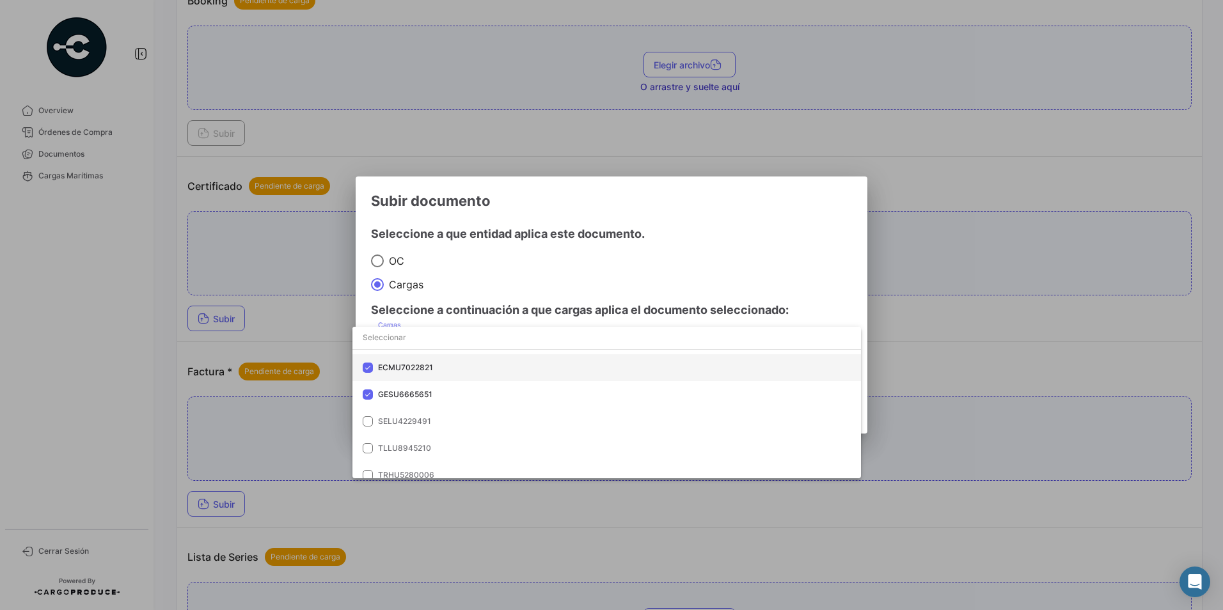
scroll to position [63, 0]
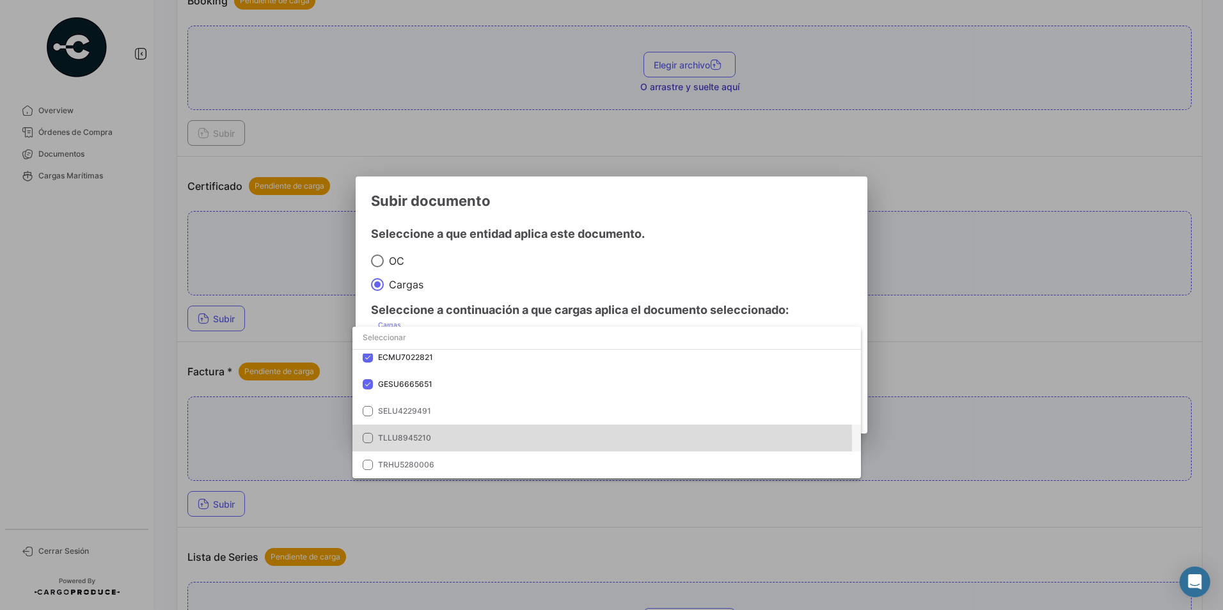
click at [436, 441] on span "TLLU8945210" at bounding box center [467, 438] width 179 height 12
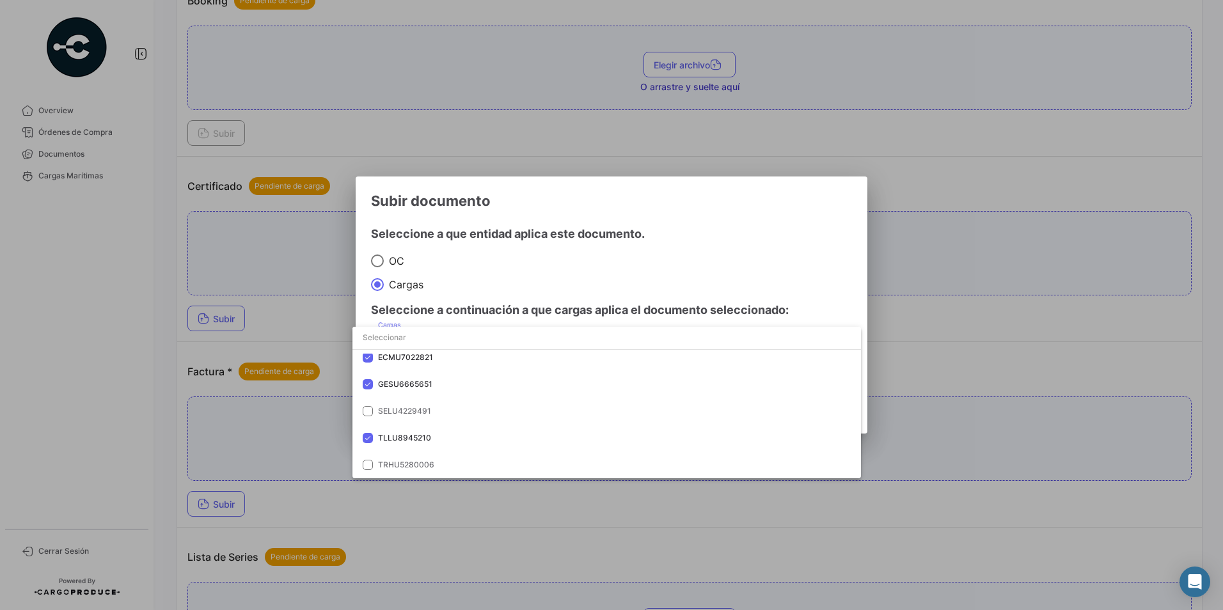
click at [538, 297] on div at bounding box center [611, 305] width 1223 height 610
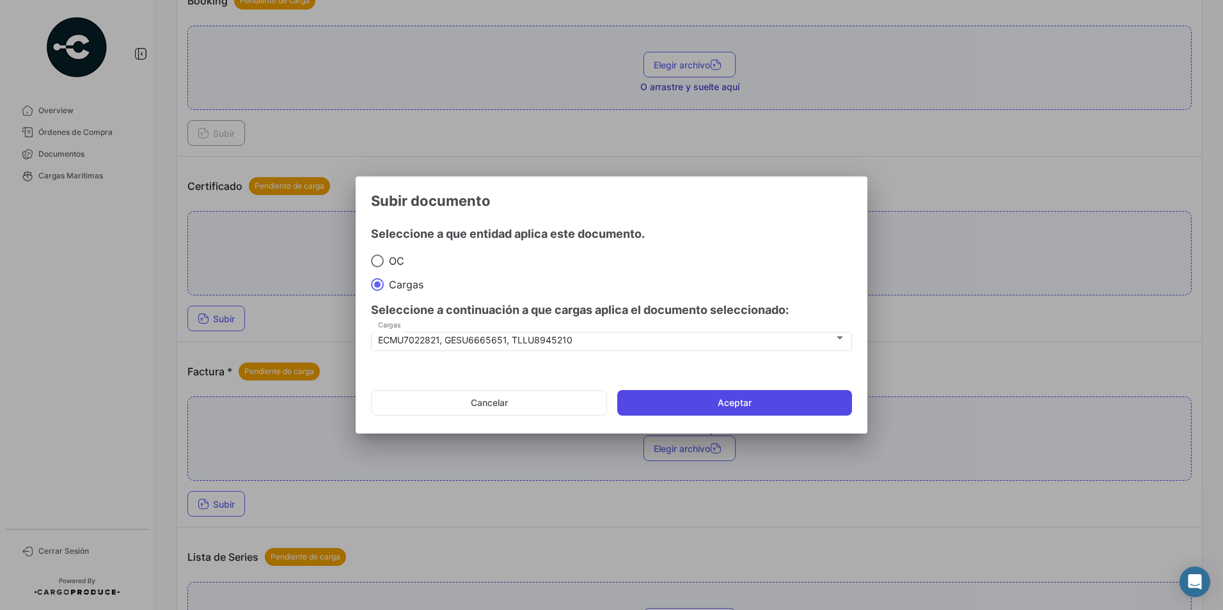
click at [654, 402] on button "Aceptar" at bounding box center [734, 403] width 235 height 26
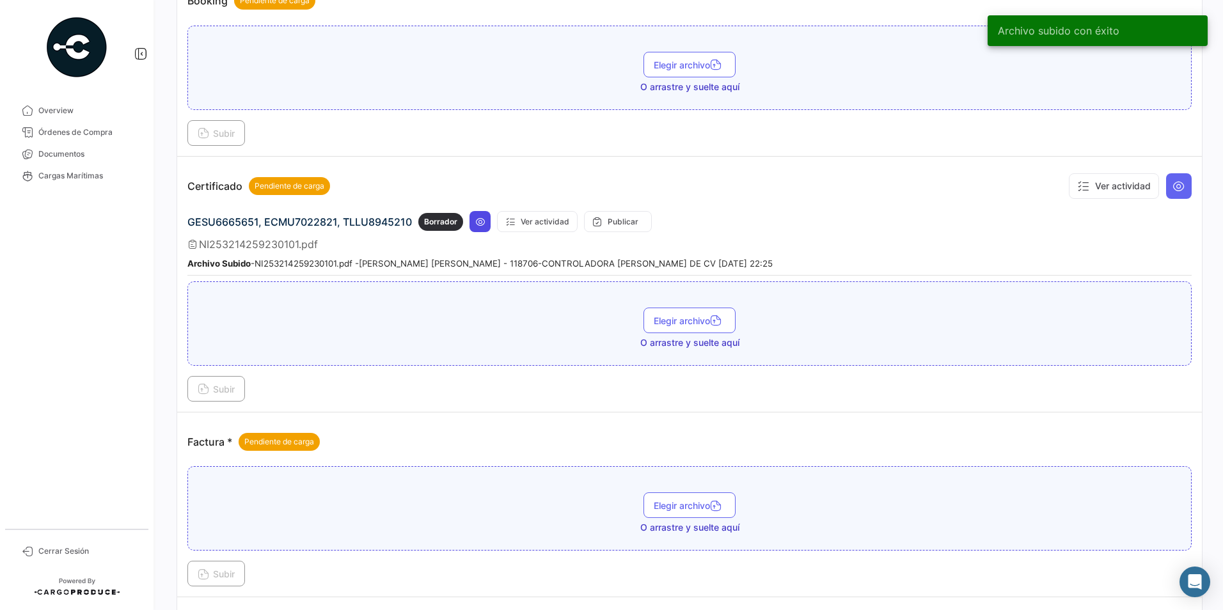
click at [483, 220] on icon at bounding box center [480, 222] width 10 height 10
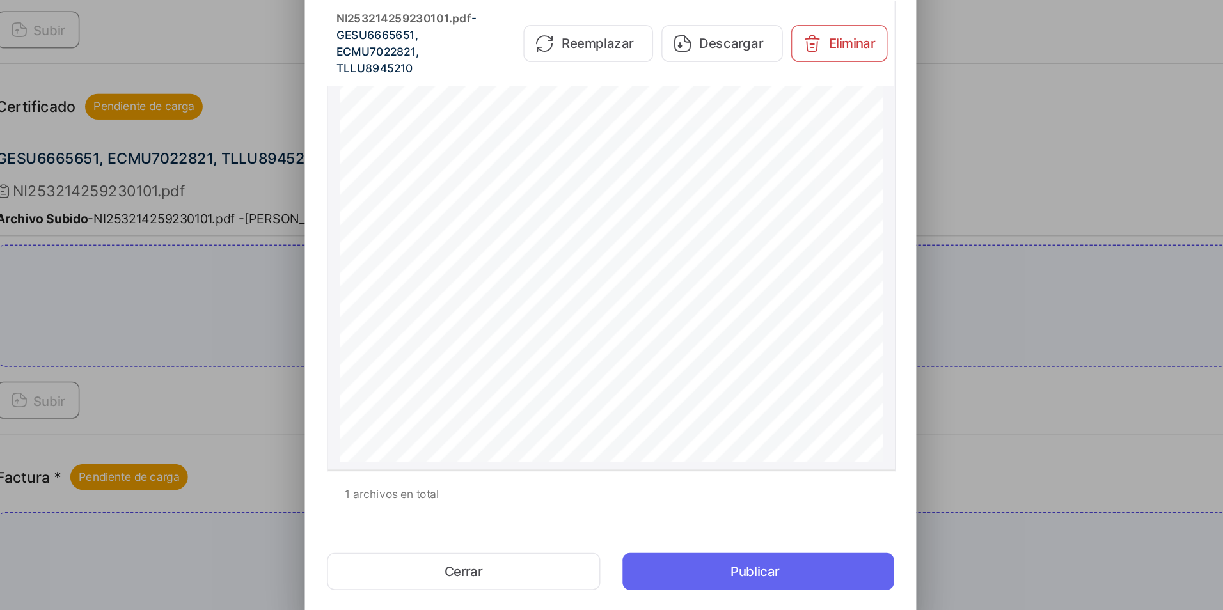
scroll to position [0, 0]
click at [557, 508] on button "Cerrar" at bounding box center [510, 507] width 189 height 26
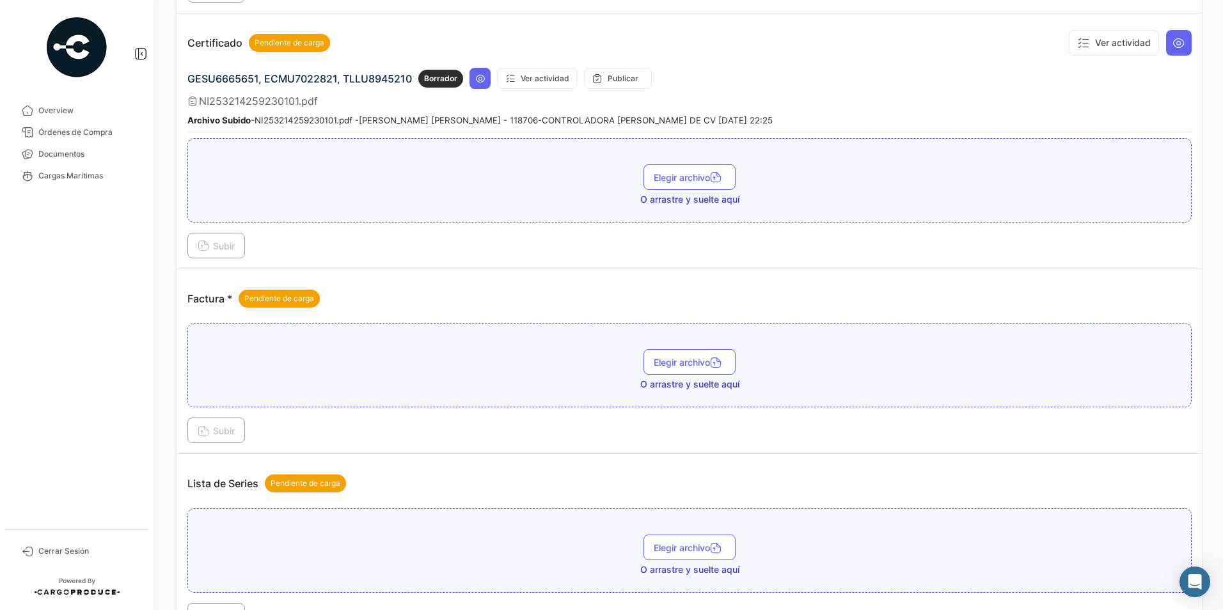
scroll to position [658, 0]
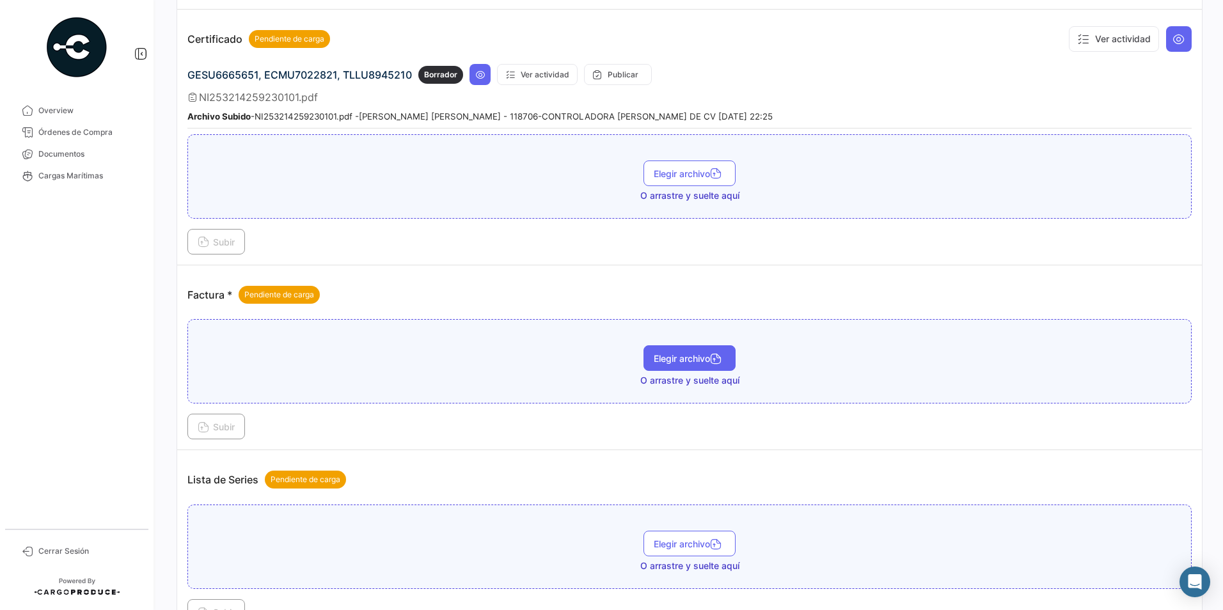
click at [652, 365] on button "Elegir archivo" at bounding box center [689, 358] width 92 height 26
click at [239, 426] on button "Subir" at bounding box center [216, 427] width 58 height 26
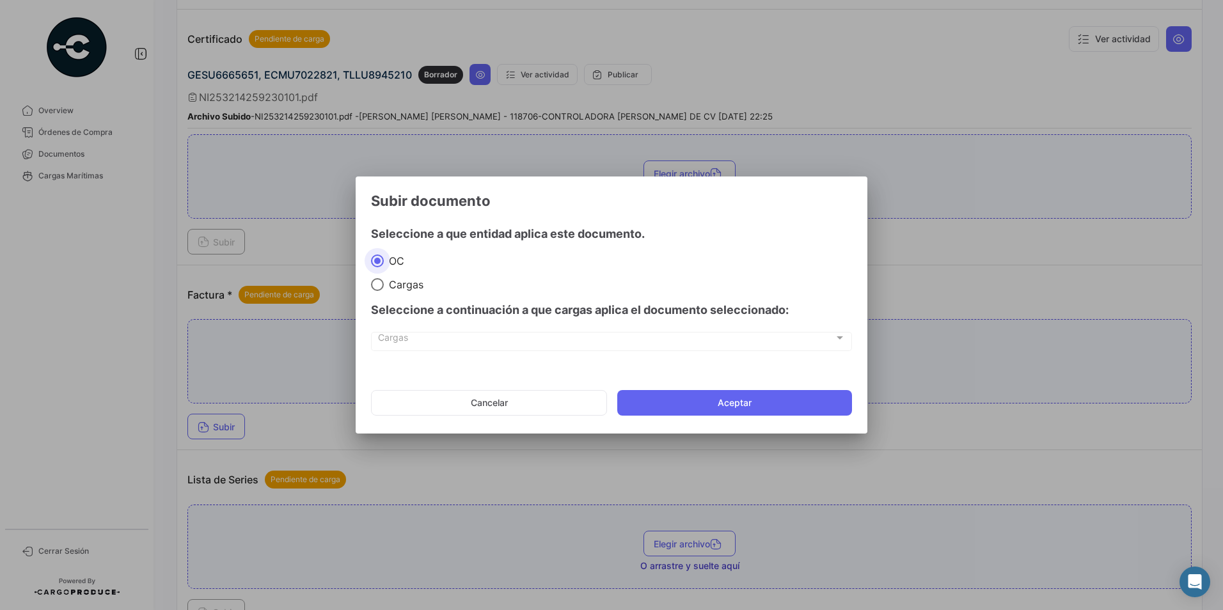
click at [373, 290] on span at bounding box center [377, 284] width 13 height 13
click at [373, 290] on input "Cargas" at bounding box center [377, 284] width 13 height 13
radio input "true"
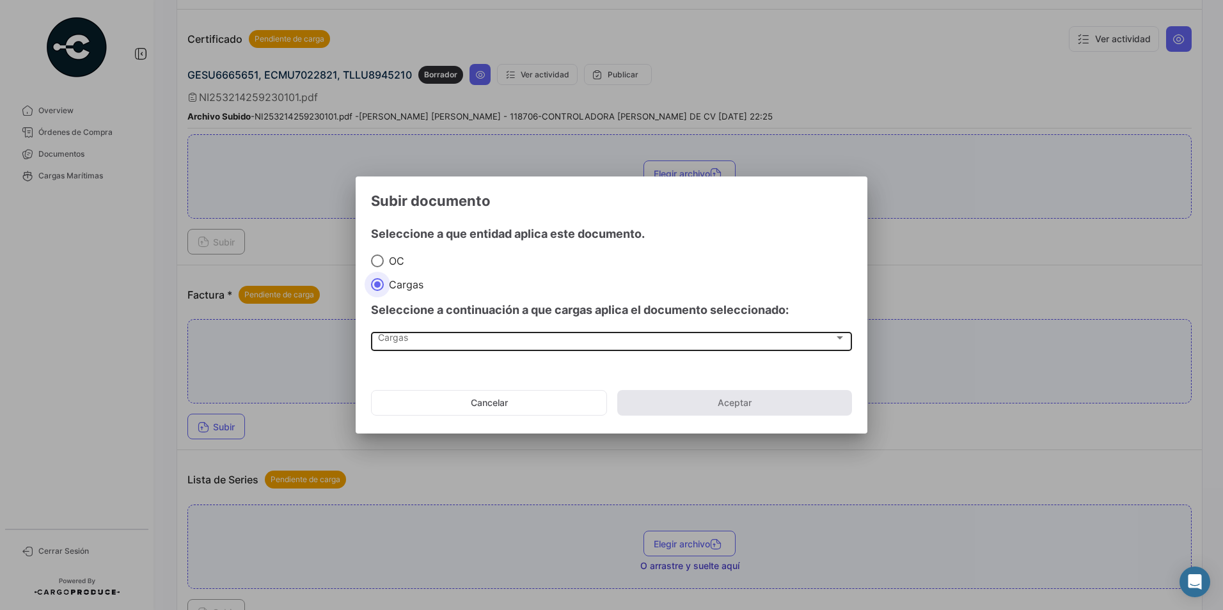
click at [408, 330] on div "Cargas Cargas" at bounding box center [611, 340] width 467 height 22
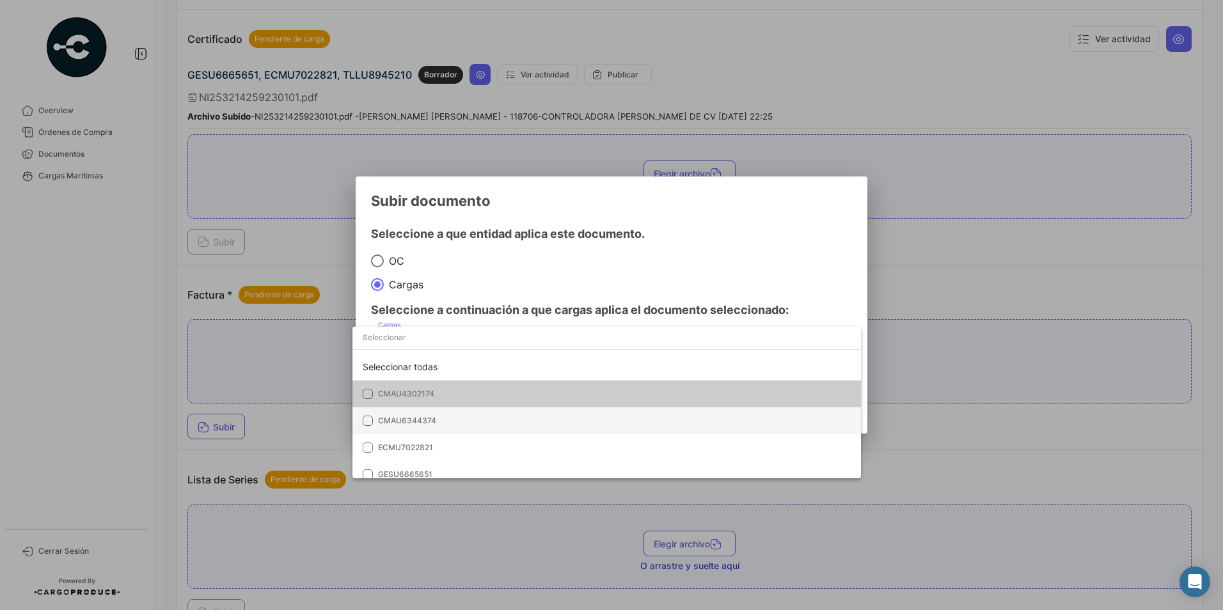
click at [429, 414] on mat-option "CMAU6344374" at bounding box center [606, 420] width 508 height 27
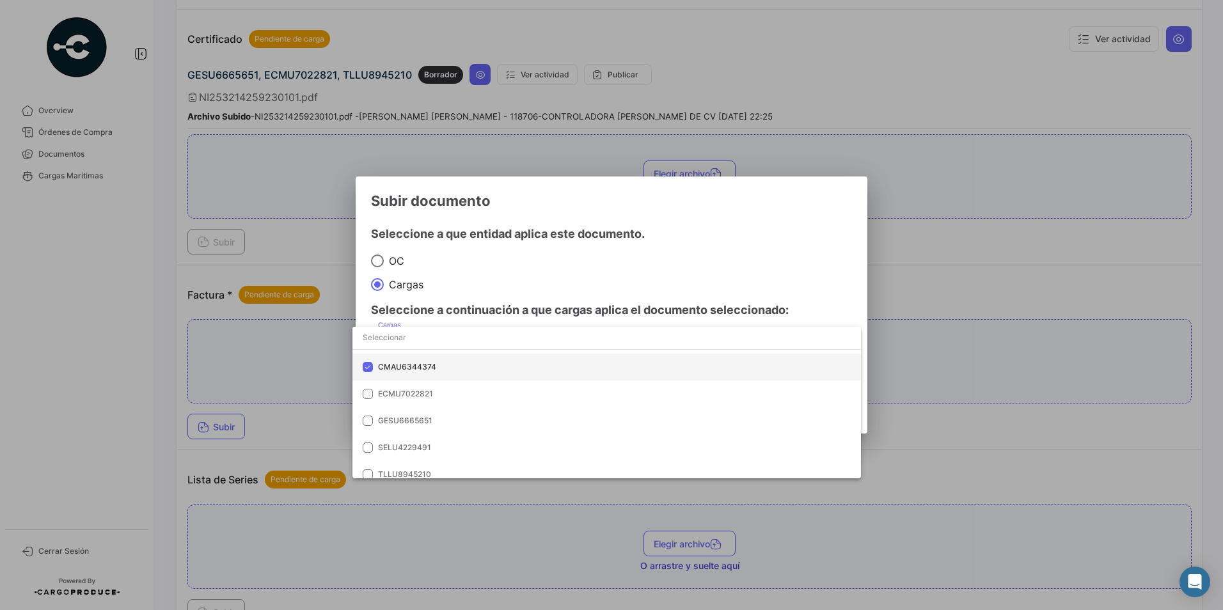
scroll to position [58, 0]
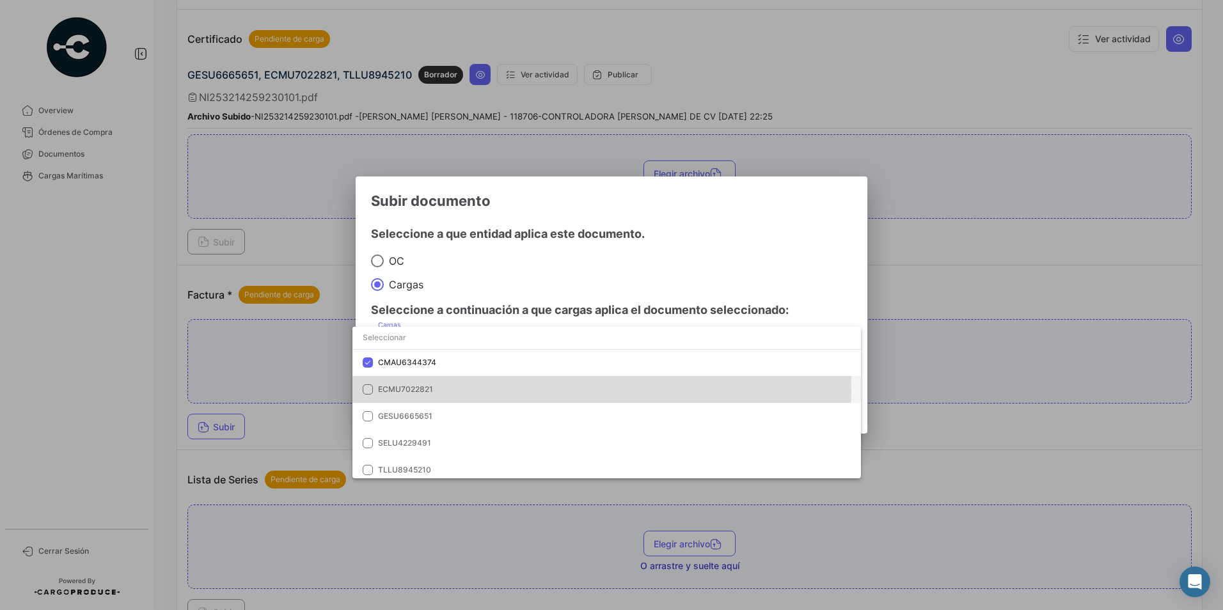
click at [423, 391] on span "ECMU7022821" at bounding box center [405, 389] width 55 height 10
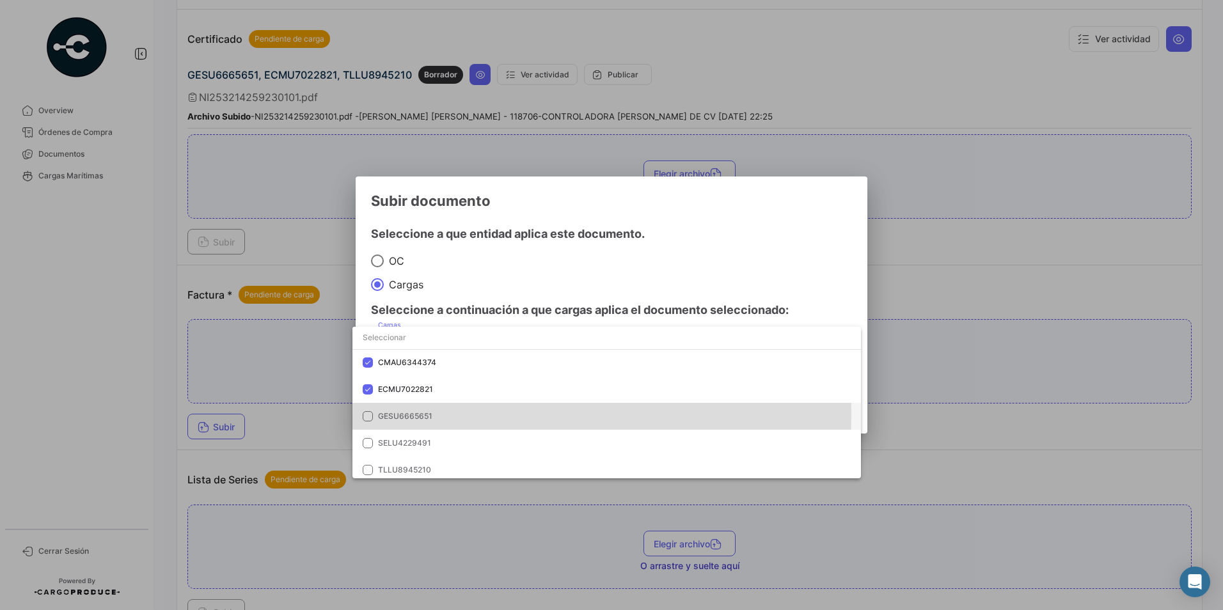
click at [425, 414] on span "GESU6665651" at bounding box center [405, 416] width 54 height 10
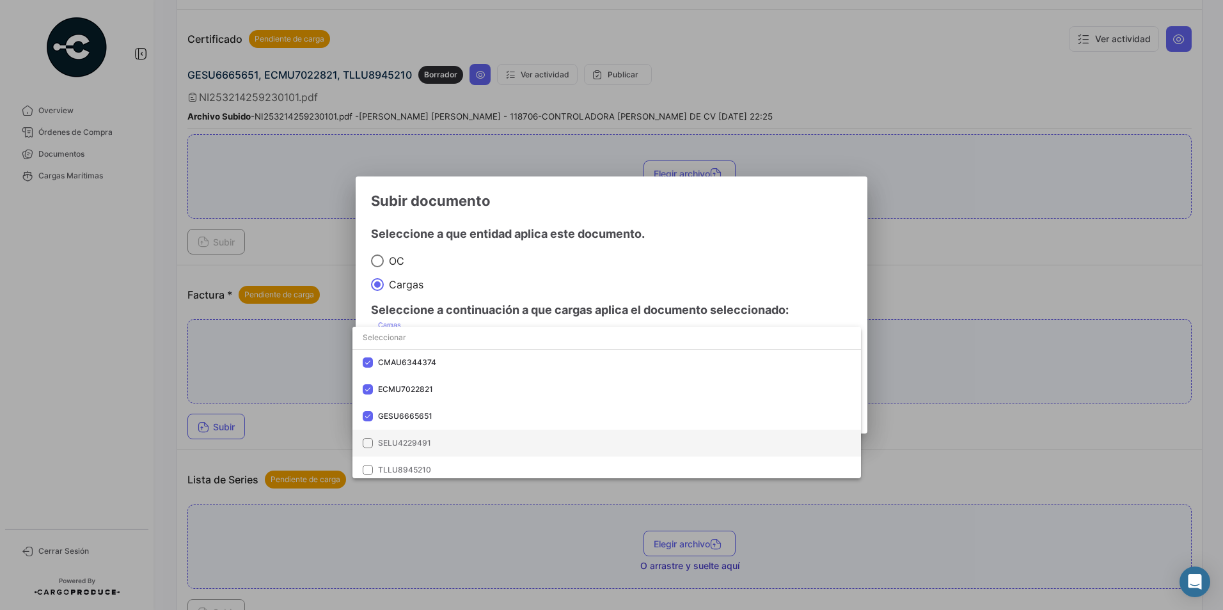
scroll to position [90, 0]
click at [421, 436] on span "TLLU8945210" at bounding box center [404, 438] width 53 height 10
click at [500, 288] on div at bounding box center [611, 305] width 1223 height 610
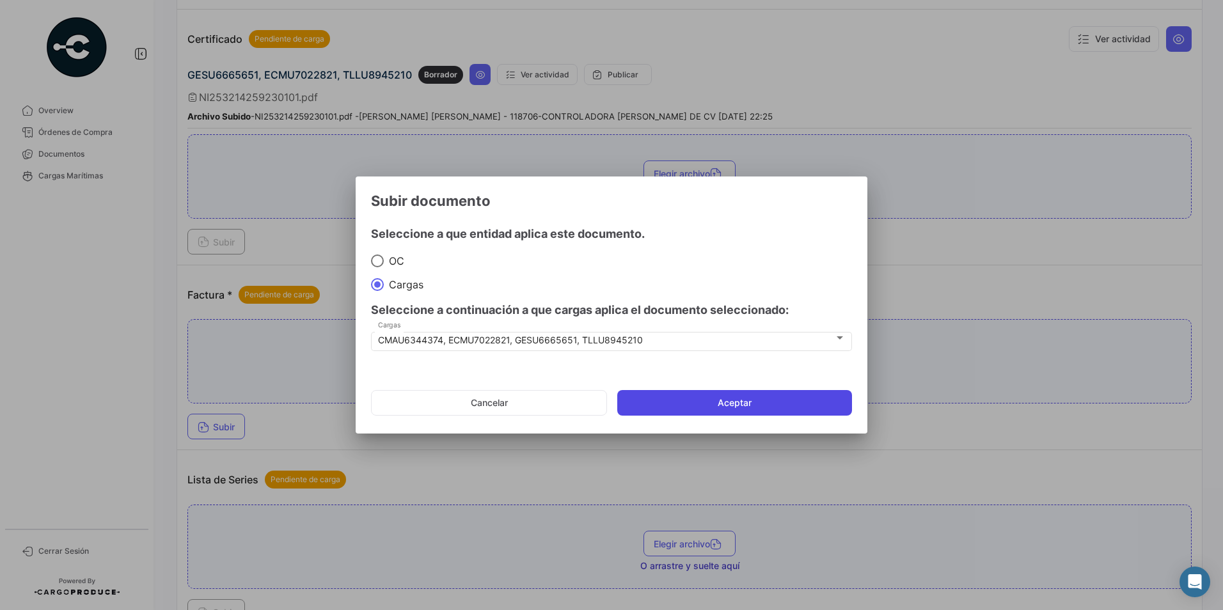
click at [647, 399] on button "Aceptar" at bounding box center [734, 403] width 235 height 26
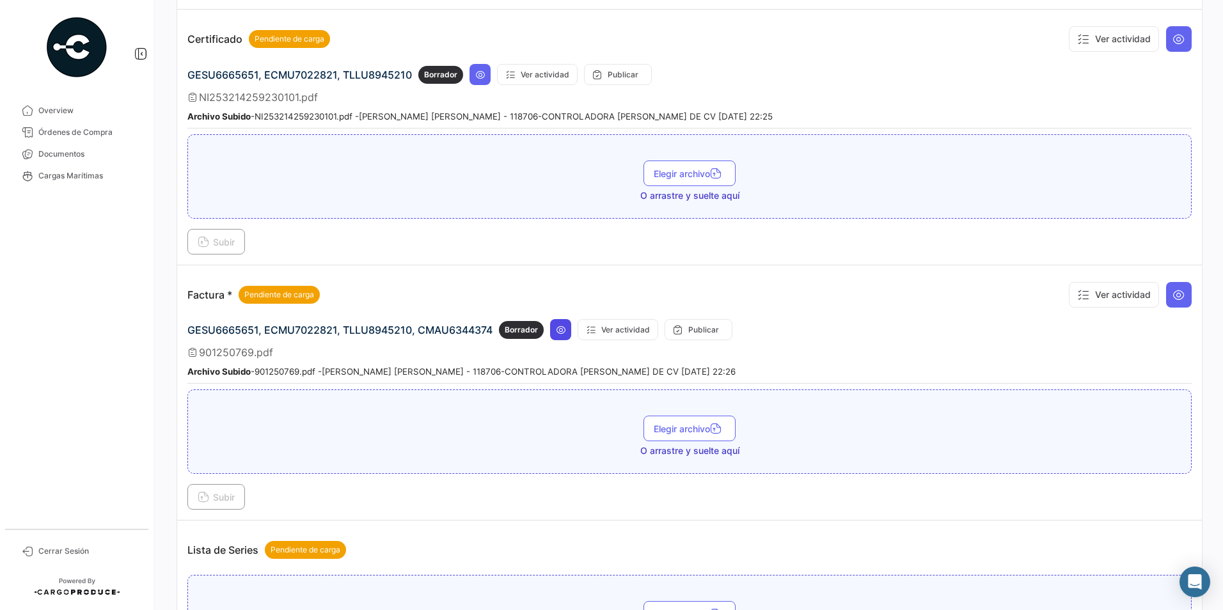
click at [561, 331] on icon at bounding box center [561, 330] width 10 height 10
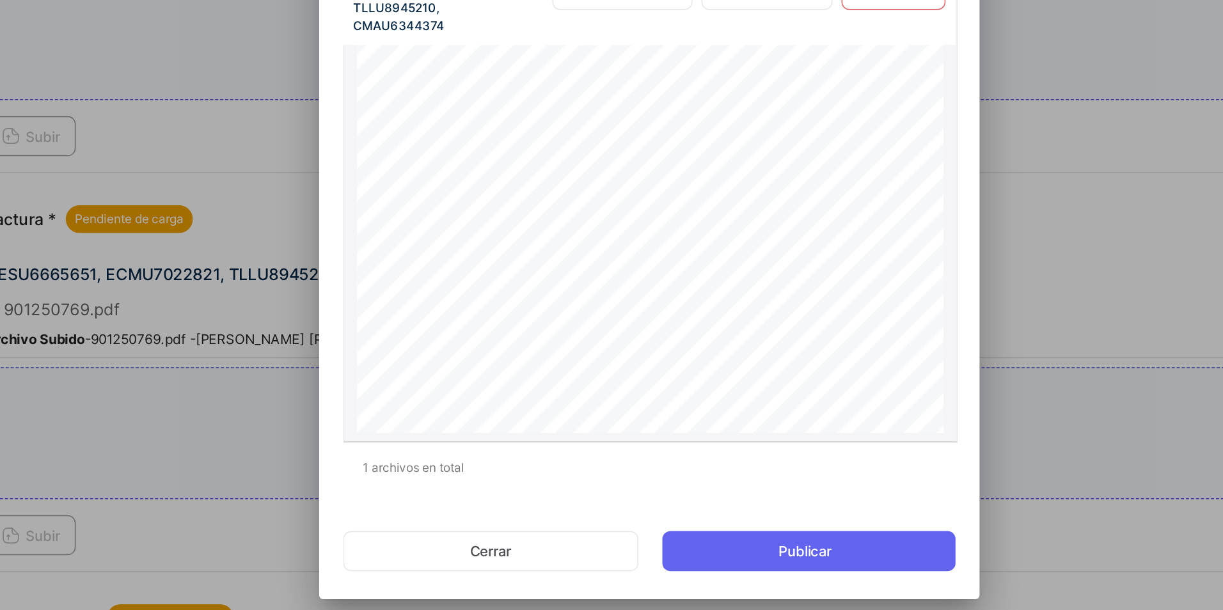
click at [597, 354] on div "CONTROLADORA [PERSON_NAME] de C.V. [STREET_ADDRESS][PERSON_NAME] [PHONE_NUMBER]…" at bounding box center [612, 301] width 375 height 289
click at [597, 354] on span "IMPORTE CON LETRA / TOTAL AMOUNT:" at bounding box center [596, 359] width 131 height 37
click at [563, 502] on button "Cerrar" at bounding box center [510, 507] width 189 height 26
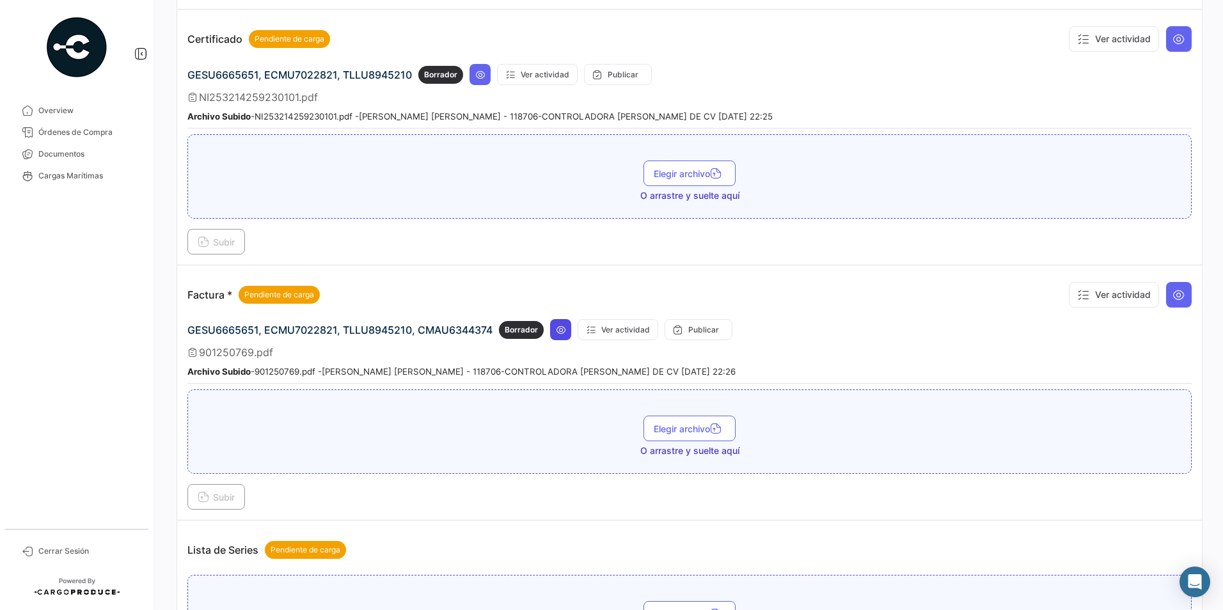
click at [563, 327] on icon at bounding box center [561, 330] width 10 height 10
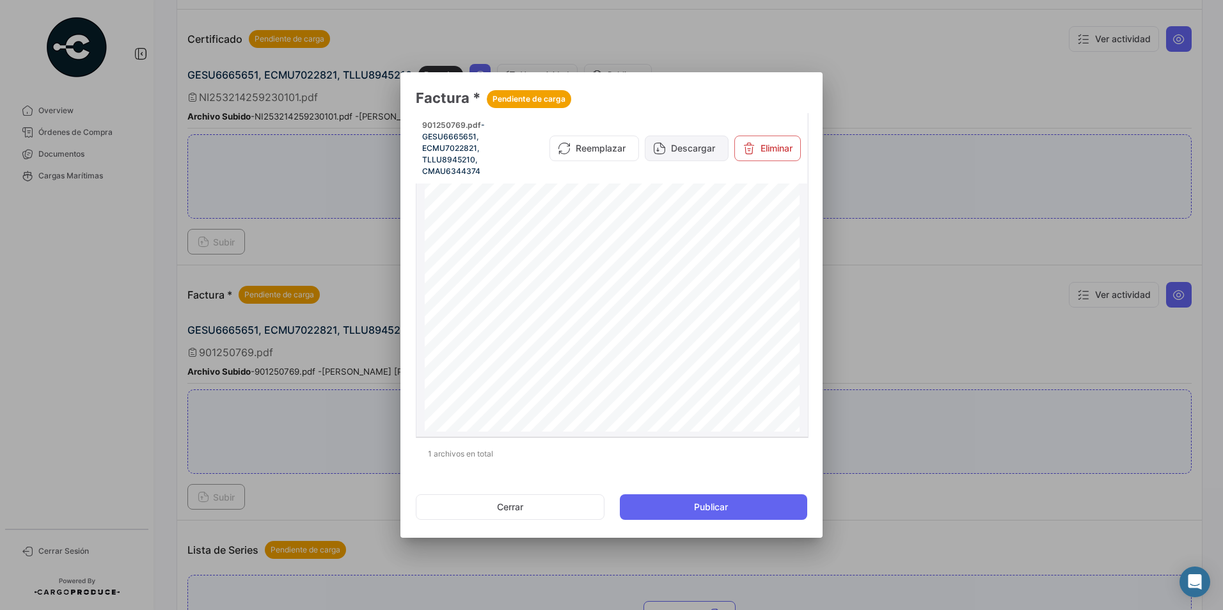
click at [668, 145] on button "Descargar" at bounding box center [687, 149] width 84 height 26
click at [547, 511] on button "Cerrar" at bounding box center [510, 507] width 189 height 26
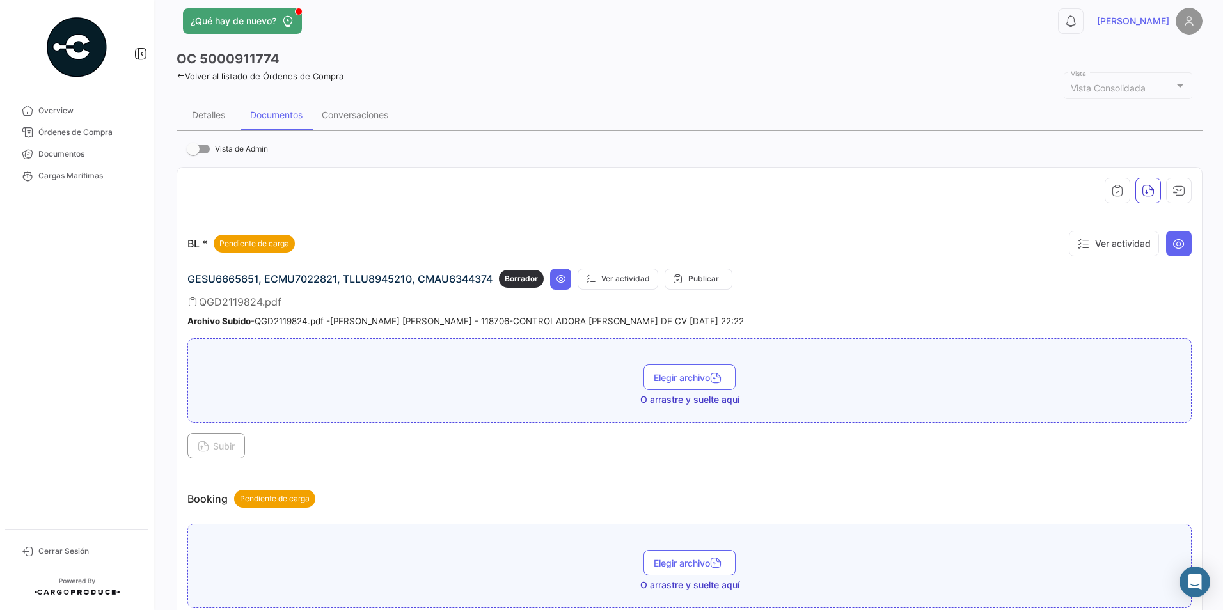
scroll to position [0, 0]
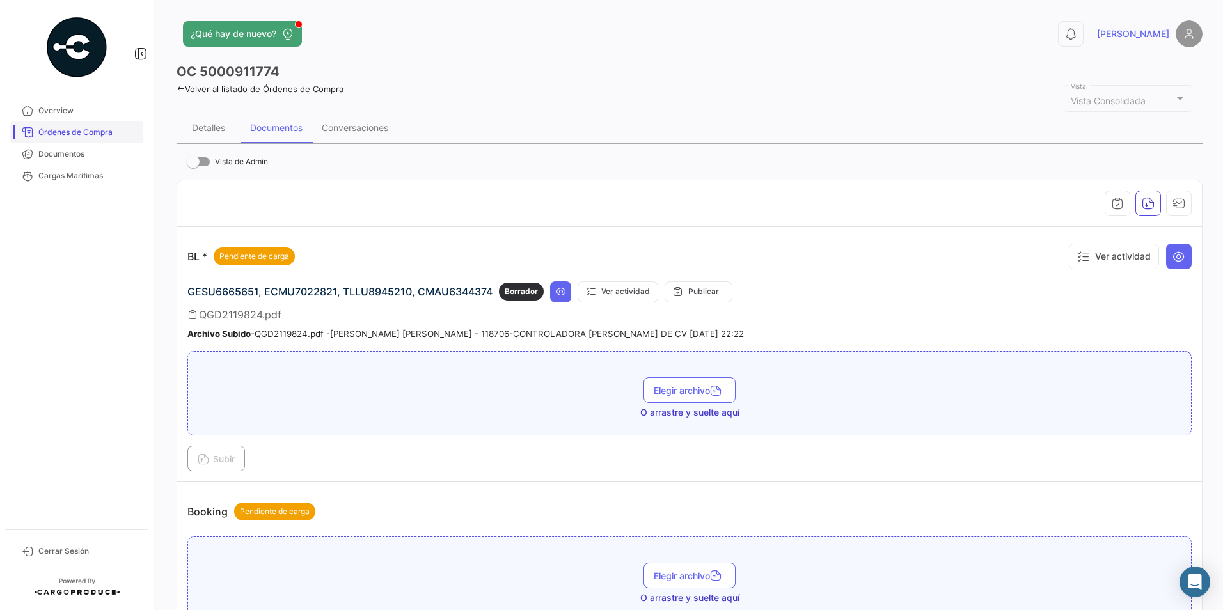
click at [91, 136] on span "Órdenes de Compra" at bounding box center [88, 133] width 100 height 12
